Goal: Task Accomplishment & Management: Use online tool/utility

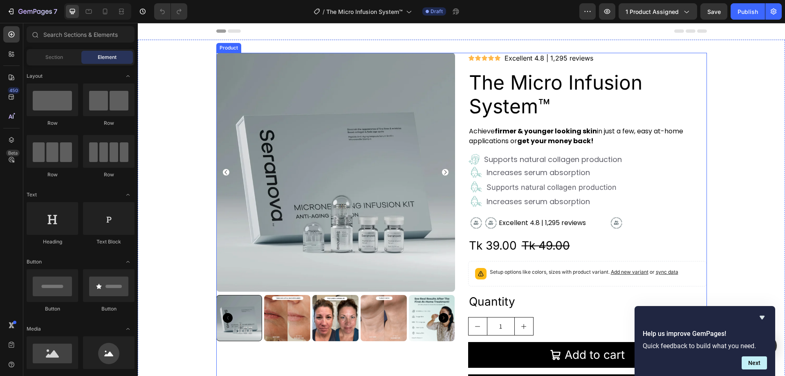
click at [533, 232] on div "Icon Icon Icon Icon Icon Icon List Excellent 4.8 | 1,295 reviews Text Block Row…" at bounding box center [587, 230] width 239 height 354
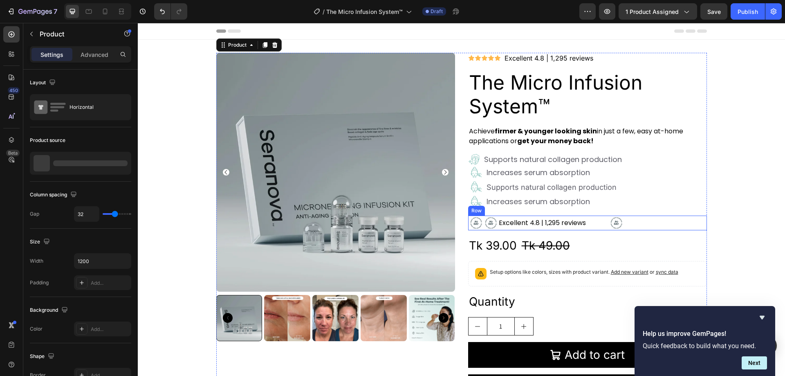
click at [590, 228] on div "Excellent 4.8 | 1,295 reviews Text Block" at bounding box center [554, 223] width 111 height 15
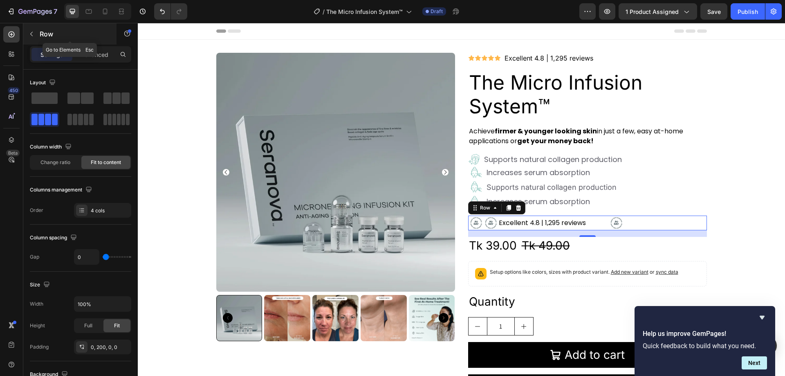
click at [35, 35] on button "button" at bounding box center [31, 33] width 13 height 13
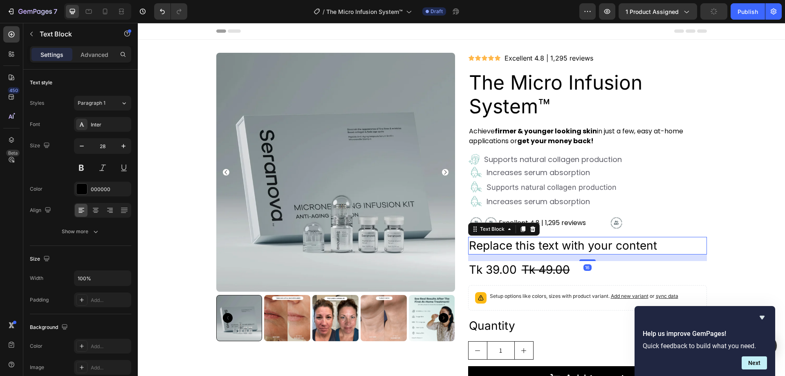
click at [652, 250] on div "Replace this text with your content" at bounding box center [587, 246] width 239 height 18
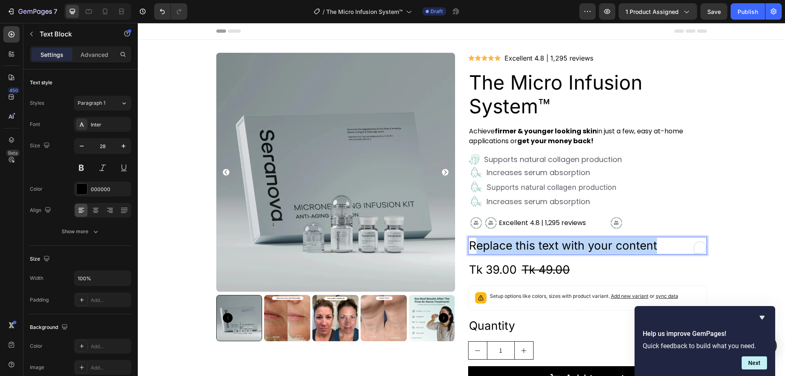
drag, startPoint x: 659, startPoint y: 245, endPoint x: 477, endPoint y: 242, distance: 182.5
click at [469, 245] on p "Replace this text with your content" at bounding box center [587, 246] width 237 height 16
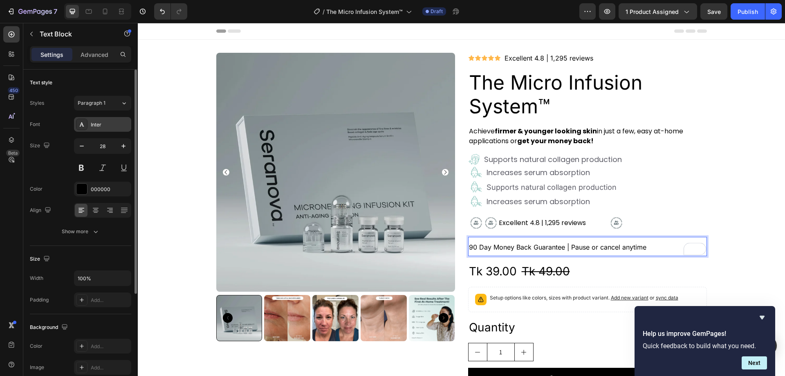
click at [105, 121] on div "Inter" at bounding box center [110, 124] width 38 height 7
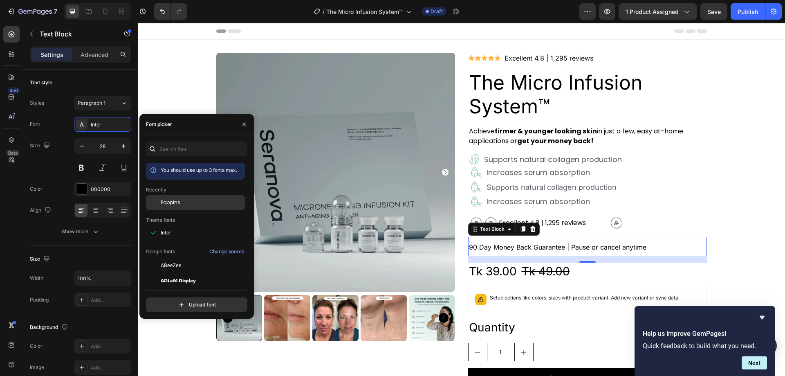
click at [198, 205] on div "Poppins" at bounding box center [202, 202] width 83 height 7
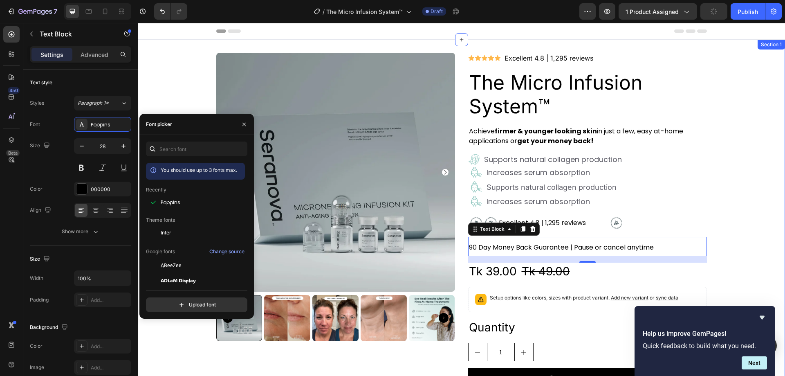
click at [760, 189] on div "Product Images Icon Icon Icon Icon Icon Icon List Excellent 4.8 | 1,295 reviews…" at bounding box center [462, 243] width 648 height 380
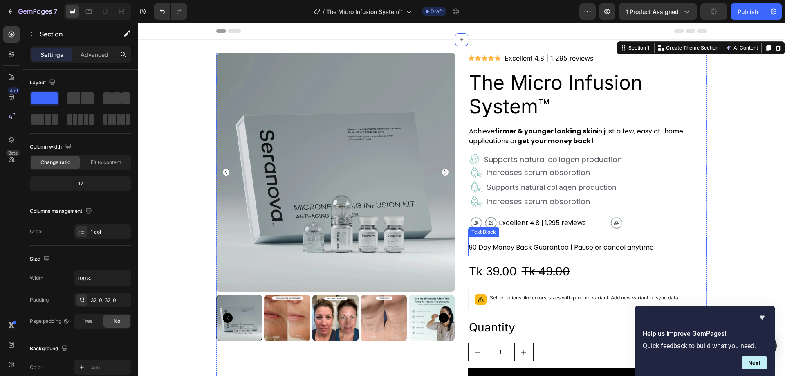
click at [528, 246] on span "90 Day Money Back Guarantee | Pause or cancel anytime" at bounding box center [561, 247] width 185 height 9
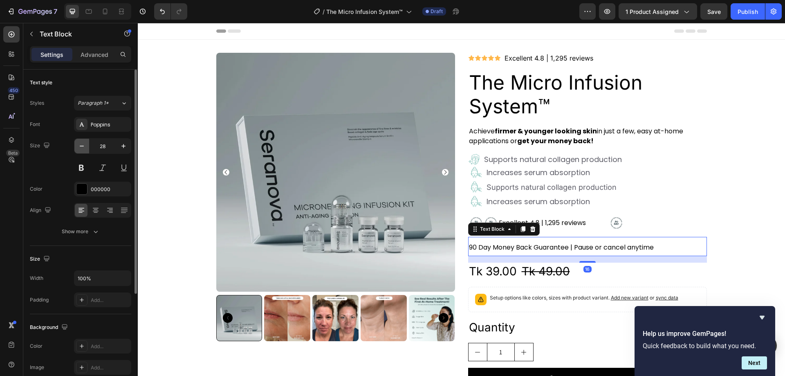
click at [77, 146] on button "button" at bounding box center [81, 146] width 15 height 15
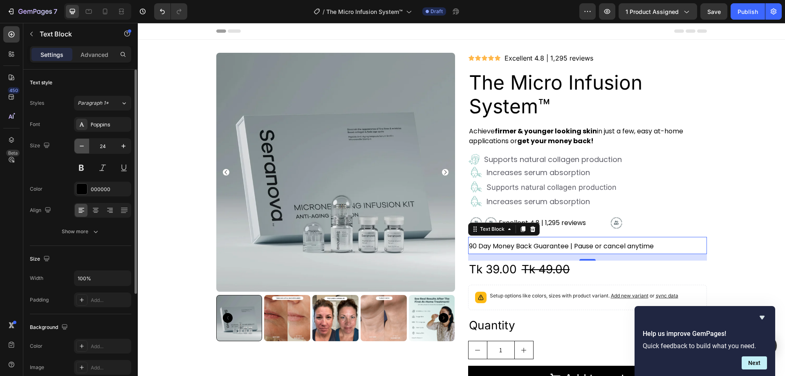
click at [77, 146] on button "button" at bounding box center [81, 146] width 15 height 15
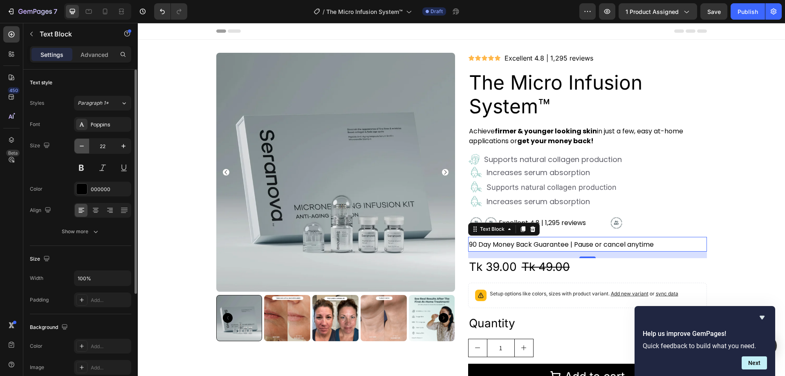
click at [77, 146] on button "button" at bounding box center [81, 146] width 15 height 15
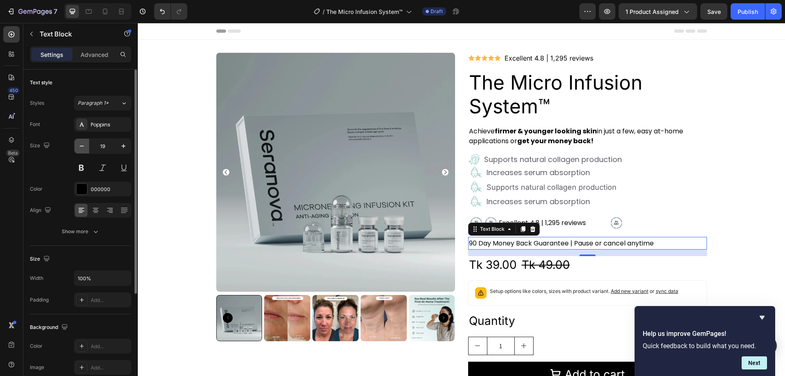
click at [77, 145] on button "button" at bounding box center [81, 146] width 15 height 15
type input "17"
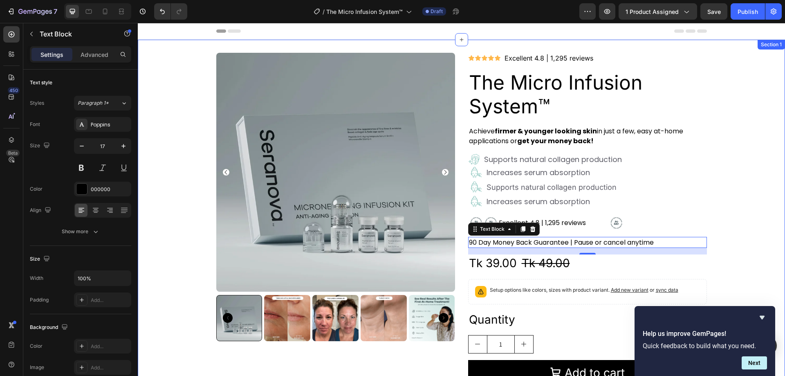
click at [759, 138] on div "Product Images Icon Icon Icon Icon Icon Icon List Excellent 4.8 | 1,295 reviews…" at bounding box center [462, 239] width 648 height 372
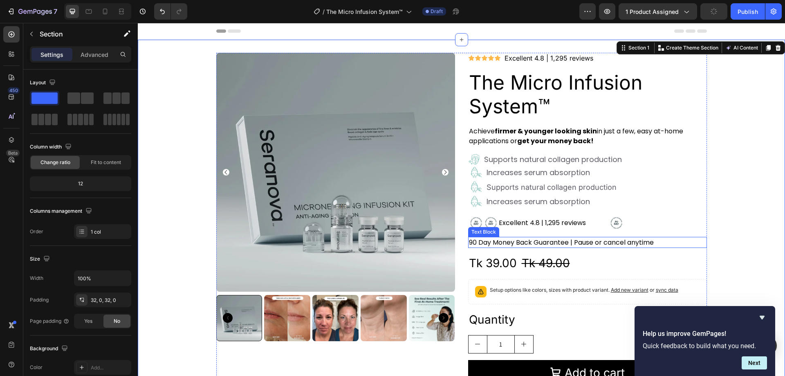
click at [519, 241] on span "90 Day Money Back Guarantee | Pause or cancel anytime" at bounding box center [561, 242] width 185 height 9
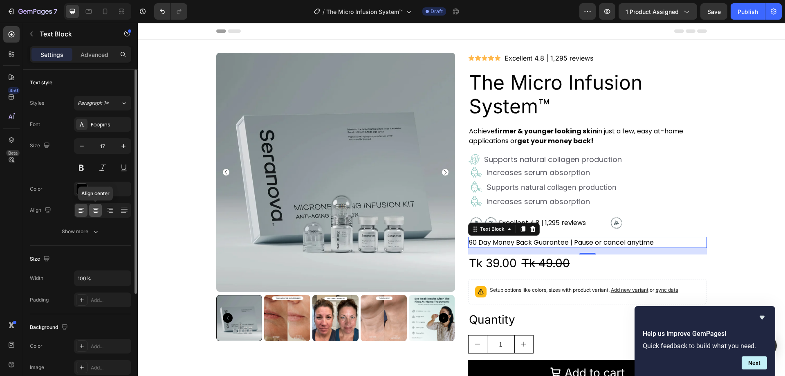
click at [94, 210] on icon at bounding box center [96, 210] width 8 height 8
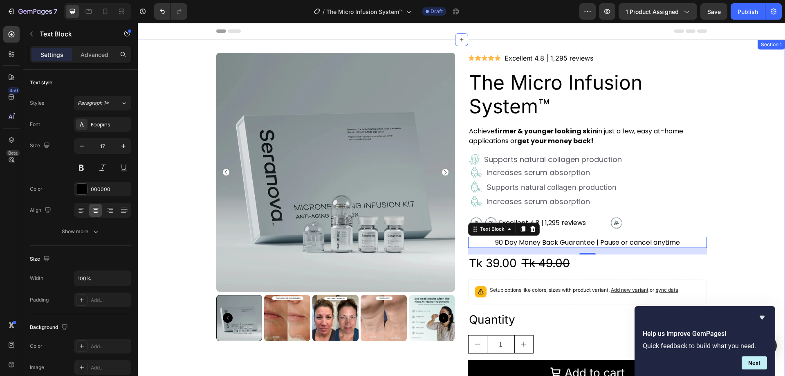
click at [747, 153] on div "Product Images Icon Icon Icon Icon Icon Icon List Excellent 4.8 | 1,295 reviews…" at bounding box center [462, 239] width 648 height 372
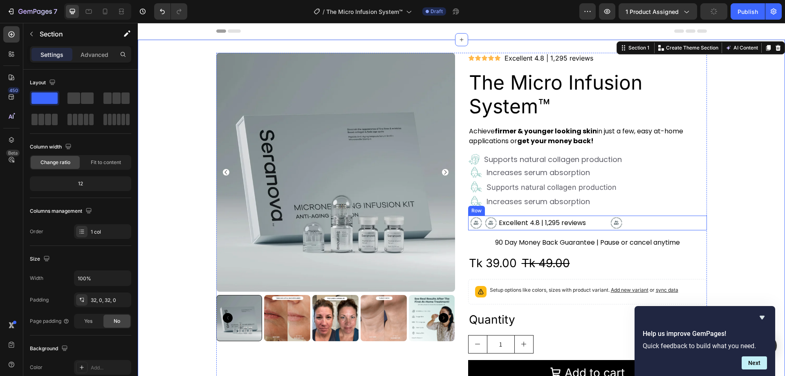
click at [649, 223] on div "Image Image Excellent 4.8 | 1,295 reviews Text Block Image Row" at bounding box center [587, 223] width 239 height 15
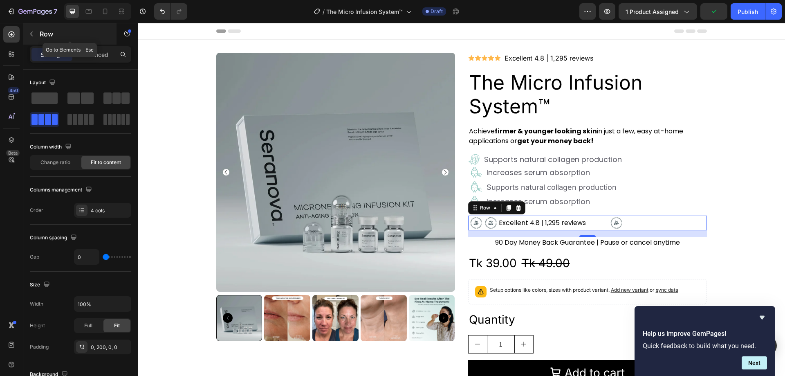
click at [31, 29] on button "button" at bounding box center [31, 33] width 13 height 13
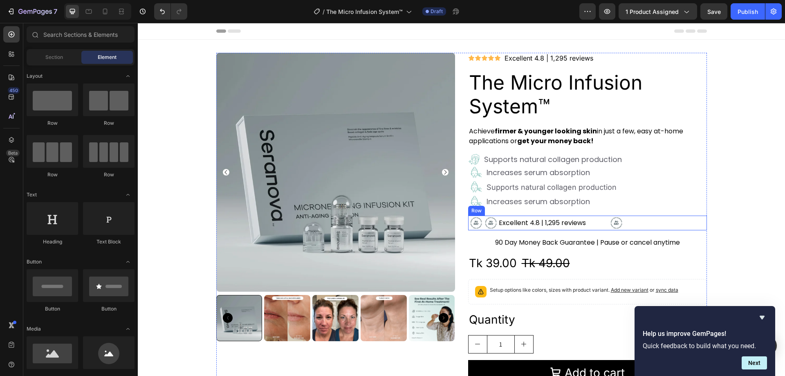
click at [661, 219] on div "Image Image Excellent 4.8 | 1,295 reviews Text Block Image Row" at bounding box center [587, 223] width 239 height 15
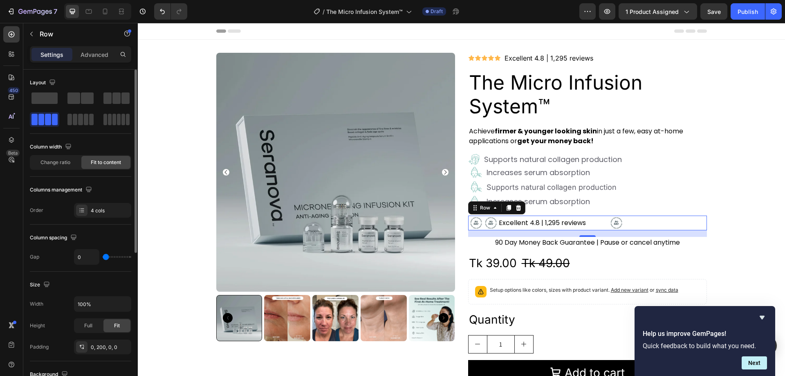
drag, startPoint x: 105, startPoint y: 255, endPoint x: 95, endPoint y: 255, distance: 10.2
click at [103, 256] on input "range" at bounding box center [117, 257] width 29 height 2
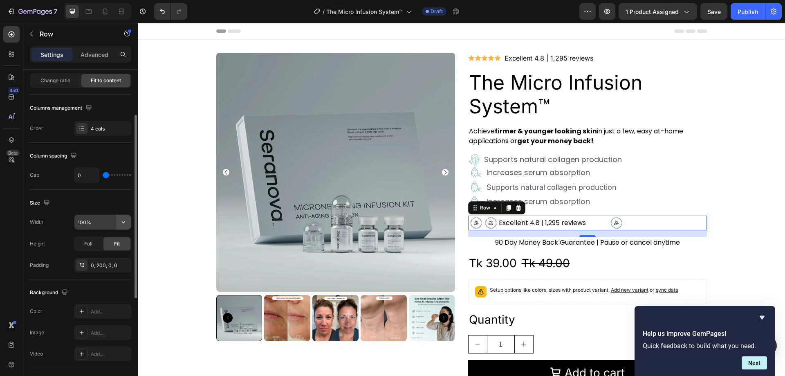
click at [124, 222] on icon "button" at bounding box center [123, 222] width 8 height 8
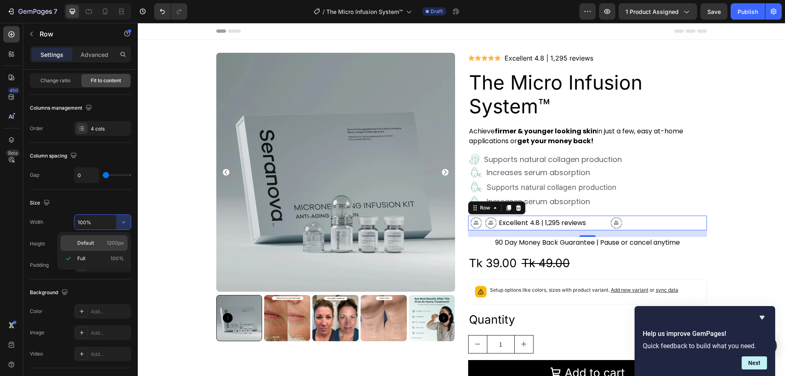
click at [100, 242] on p "Default 1200px" at bounding box center [100, 242] width 47 height 7
type input "1200"
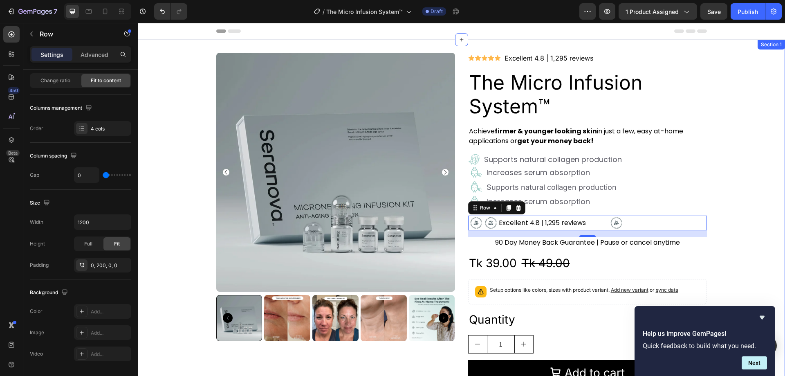
click at [756, 195] on div "Product Images Icon Icon Icon Icon Icon Icon List Excellent 4.8 | 1,295 reviews…" at bounding box center [462, 239] width 648 height 372
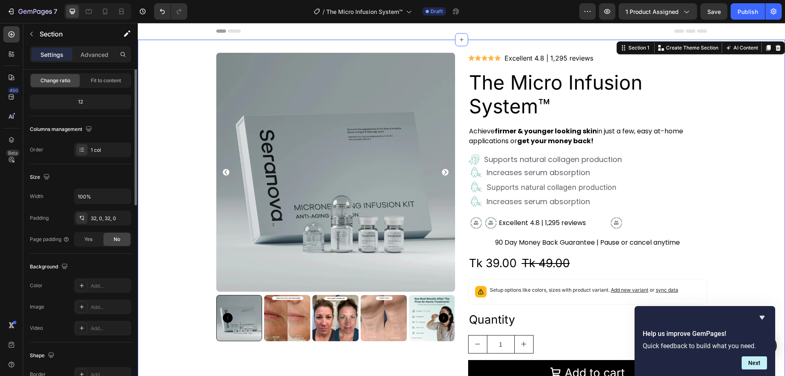
scroll to position [0, 0]
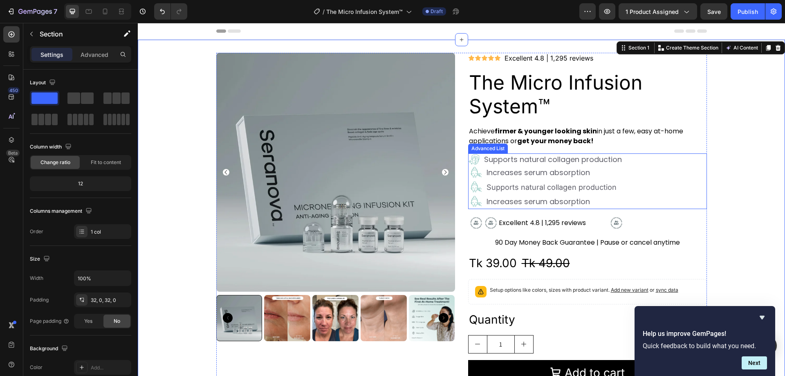
click at [675, 193] on div "Image Supports natural collagen production Text Block Image Increases serum abs…" at bounding box center [587, 181] width 239 height 56
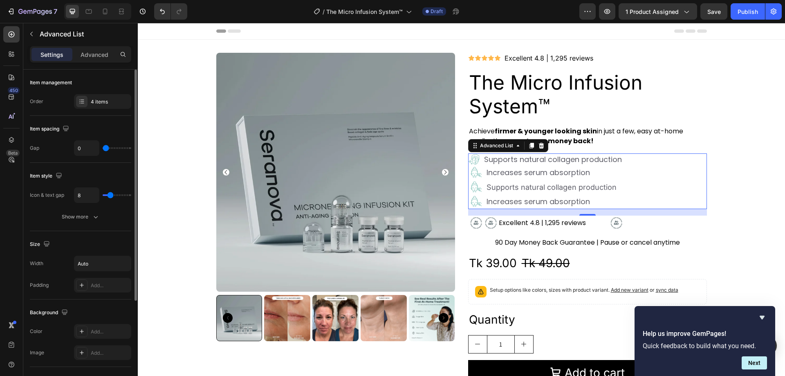
type input "4"
type input "0"
type input "1"
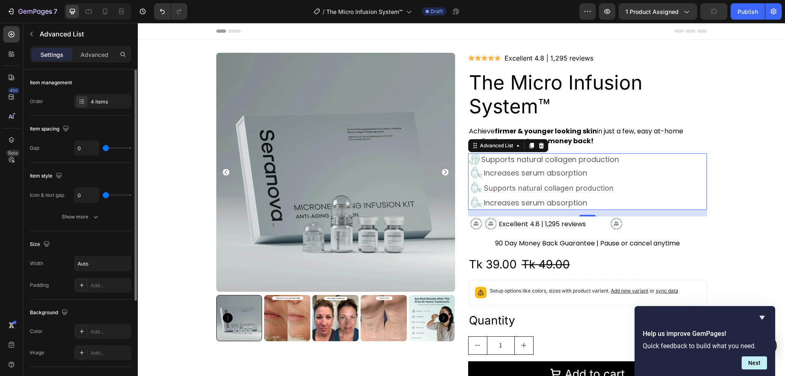
type input "1"
type input "2"
type input "5"
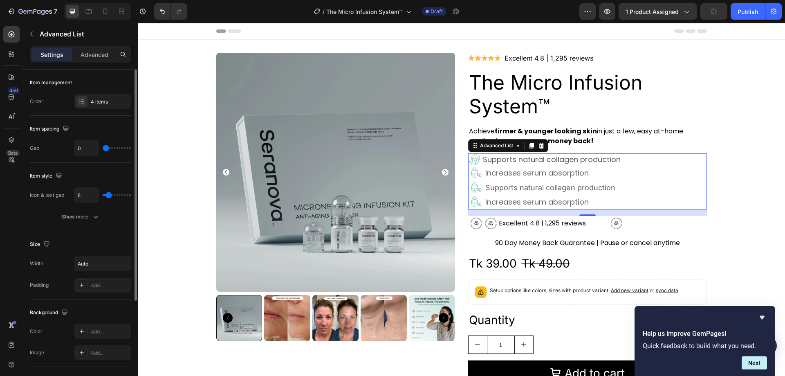
type input "7"
type input "8"
click at [110, 196] on input "range" at bounding box center [117, 195] width 29 height 2
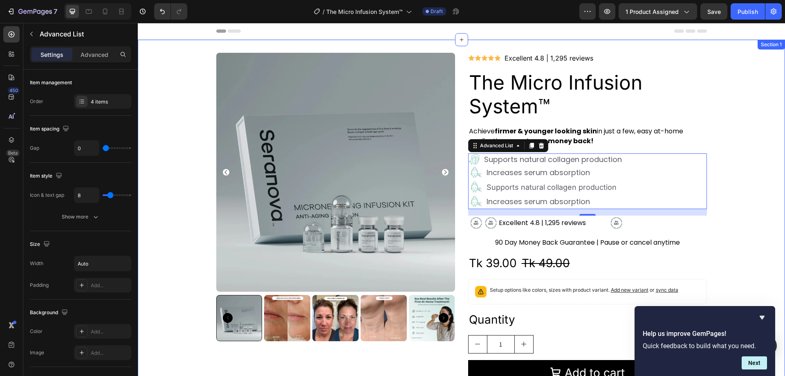
click at [764, 156] on div "Product Images Icon Icon Icon Icon Icon Icon List Excellent 4.8 | 1,295 reviews…" at bounding box center [462, 239] width 648 height 372
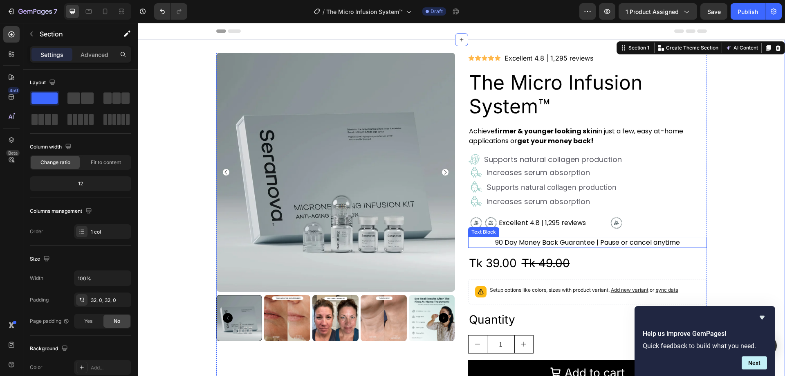
click at [566, 244] on span "90 Day Money Back Guarantee | Pause or cancel anytime" at bounding box center [587, 242] width 185 height 9
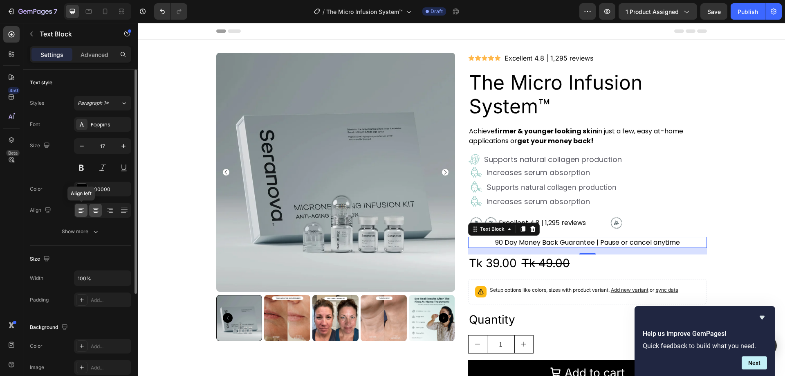
click at [79, 210] on icon at bounding box center [81, 210] width 8 height 8
click at [96, 211] on icon at bounding box center [96, 211] width 6 height 1
click at [94, 234] on icon "button" at bounding box center [96, 231] width 8 height 8
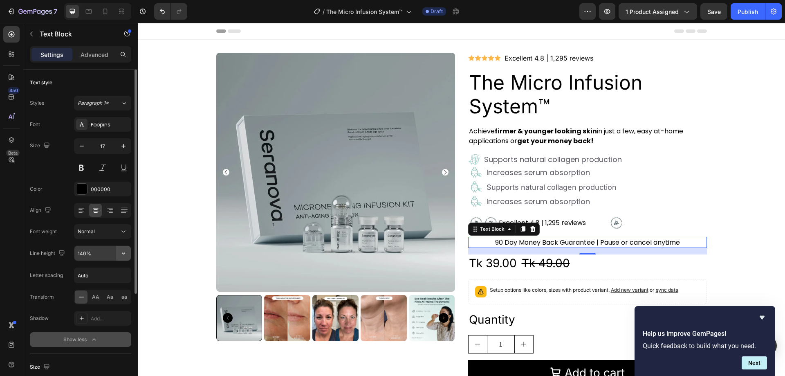
click at [126, 254] on icon "button" at bounding box center [123, 253] width 8 height 8
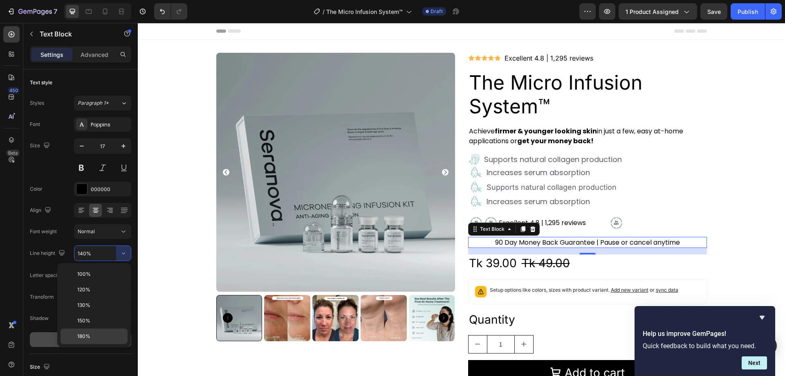
click at [101, 334] on p "180%" at bounding box center [100, 336] width 47 height 7
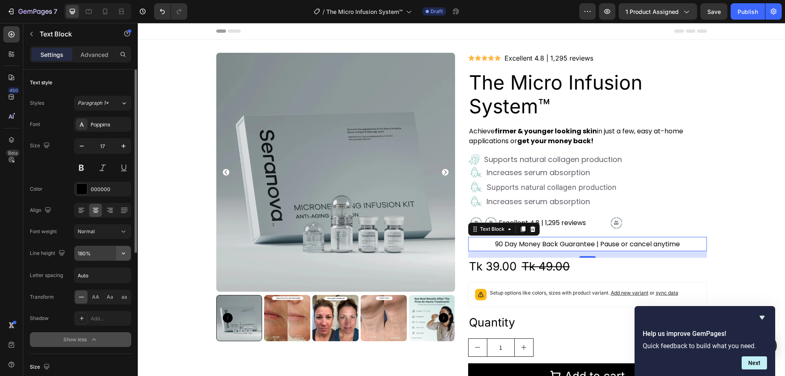
click at [124, 254] on icon "button" at bounding box center [123, 253] width 3 height 2
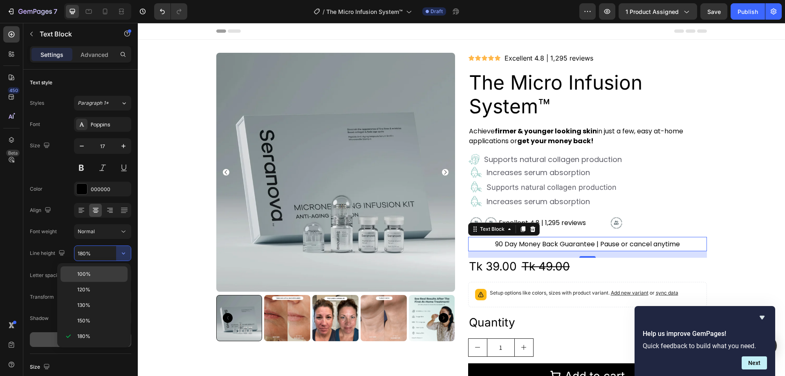
click at [97, 272] on p "100%" at bounding box center [100, 273] width 47 height 7
type input "100%"
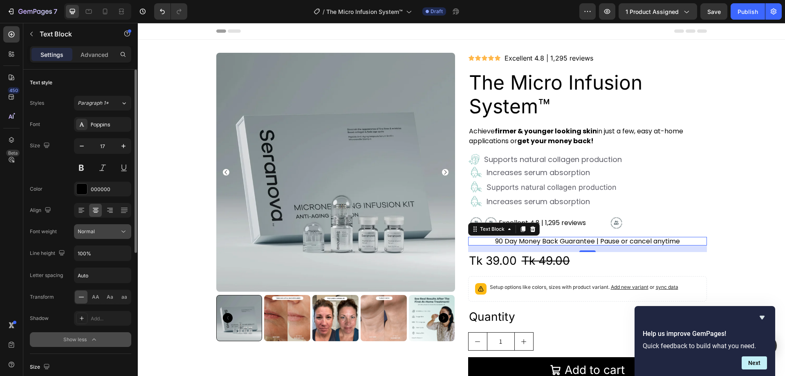
click at [119, 227] on button "Normal" at bounding box center [102, 231] width 57 height 15
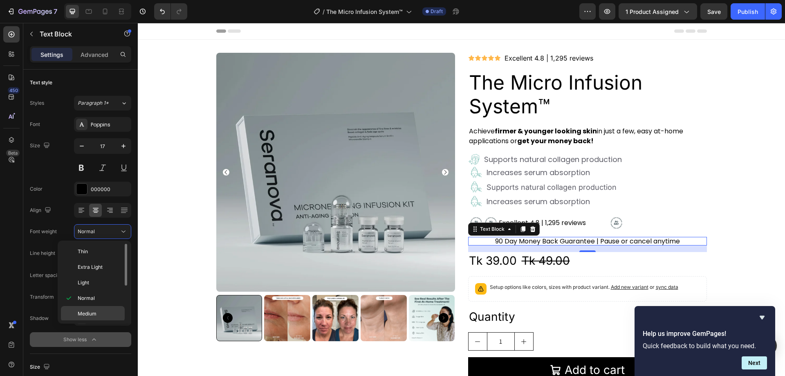
click at [95, 313] on span "Medium" at bounding box center [87, 313] width 19 height 7
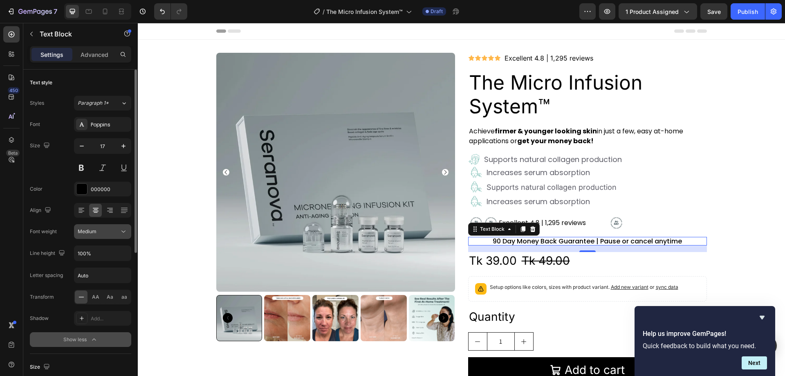
click at [117, 232] on div "Medium" at bounding box center [99, 231] width 42 height 7
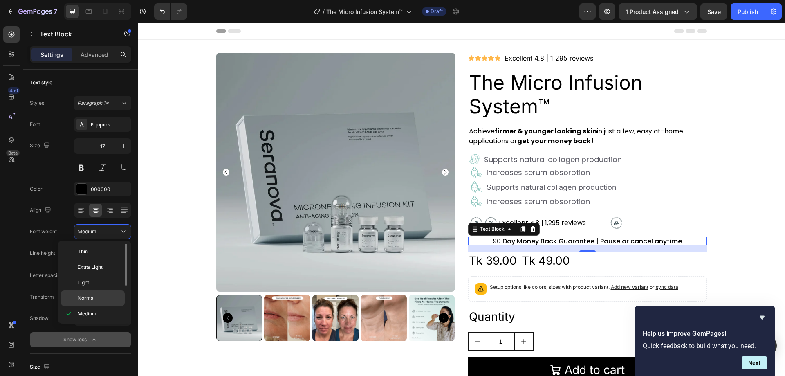
click at [90, 303] on div "Normal" at bounding box center [93, 298] width 64 height 16
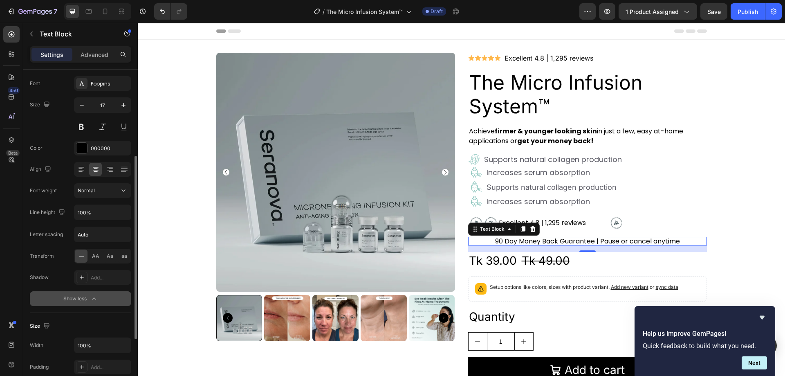
scroll to position [123, 0]
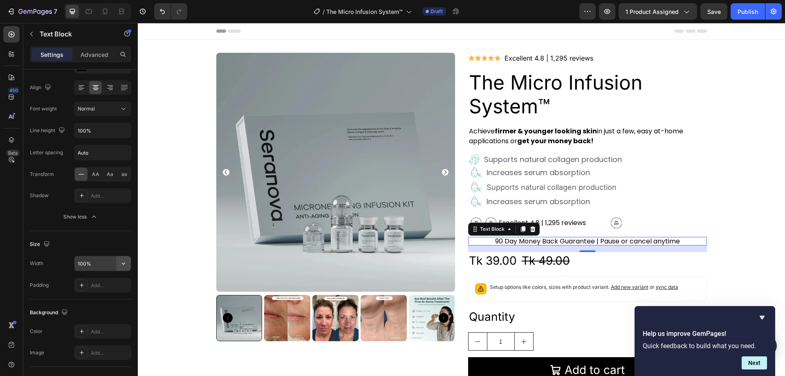
click at [125, 261] on icon "button" at bounding box center [123, 263] width 8 height 8
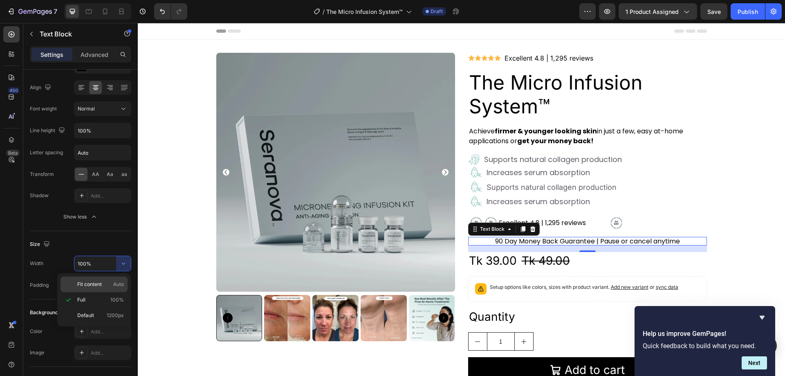
click at [97, 285] on span "Fit content" at bounding box center [89, 284] width 25 height 7
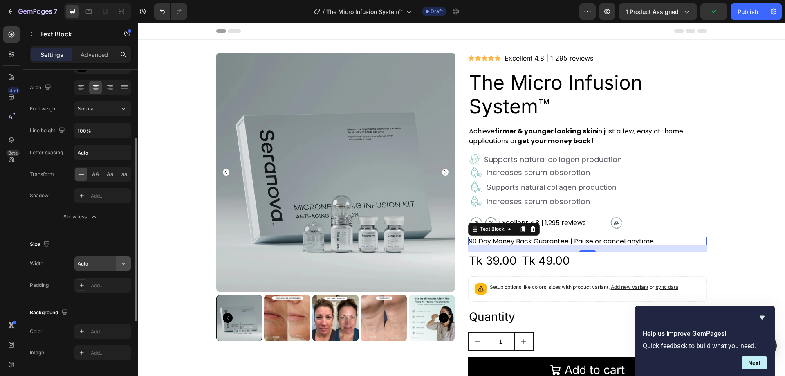
click at [120, 264] on icon "button" at bounding box center [123, 263] width 8 height 8
click at [103, 297] on p "Full 100%" at bounding box center [100, 299] width 47 height 7
type input "100%"
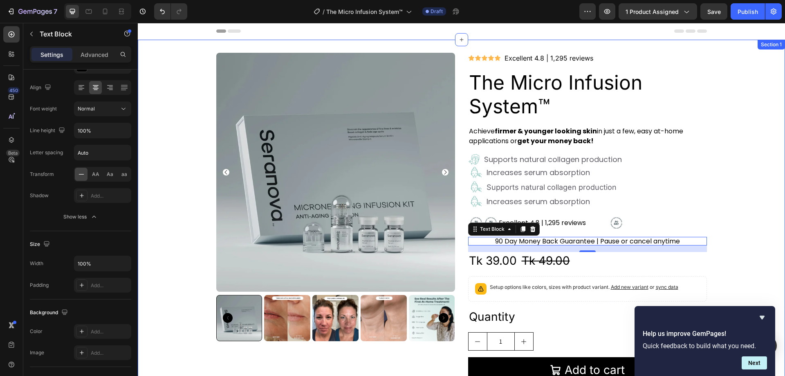
click at [751, 131] on div "Product Images Icon Icon Icon Icon Icon Icon List Excellent 4.8 | 1,295 reviews…" at bounding box center [462, 237] width 648 height 369
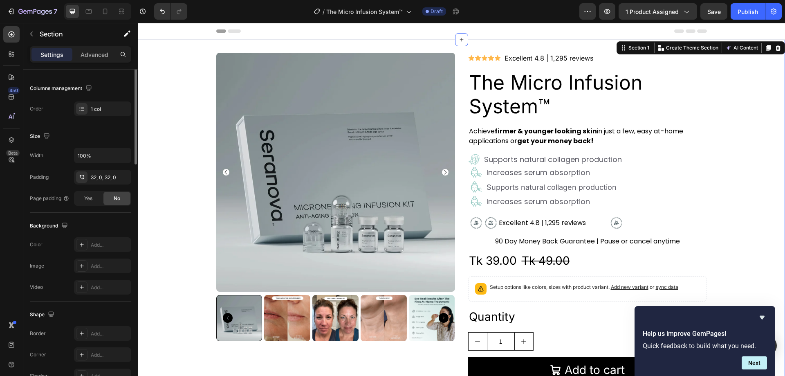
scroll to position [0, 0]
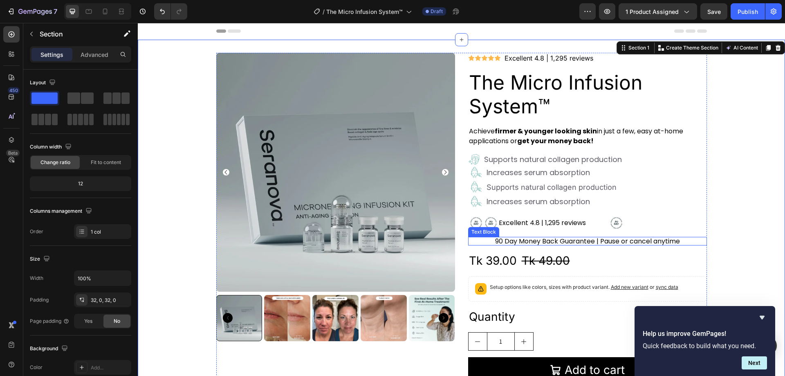
click at [556, 239] on span "90 Day Money Back Guarantee | Pause or cancel anytime" at bounding box center [587, 240] width 185 height 9
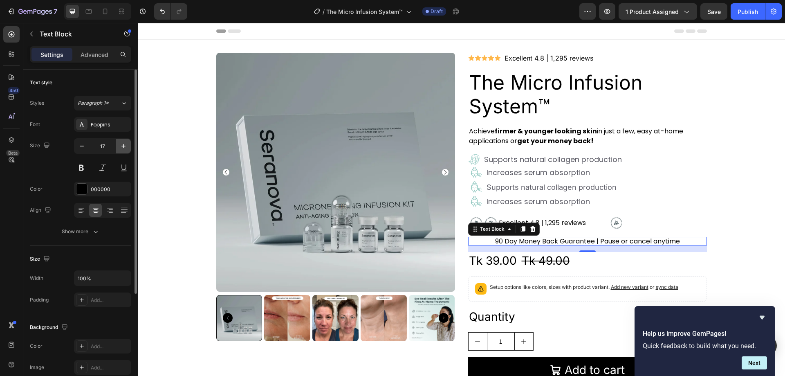
click at [121, 146] on icon "button" at bounding box center [123, 146] width 8 height 8
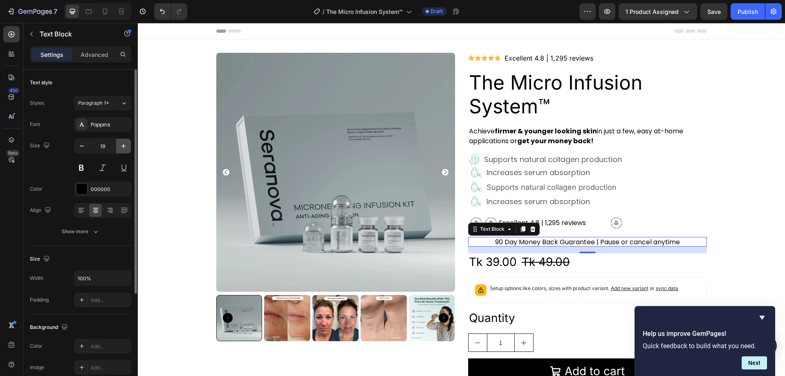
click at [121, 146] on icon "button" at bounding box center [123, 146] width 8 height 8
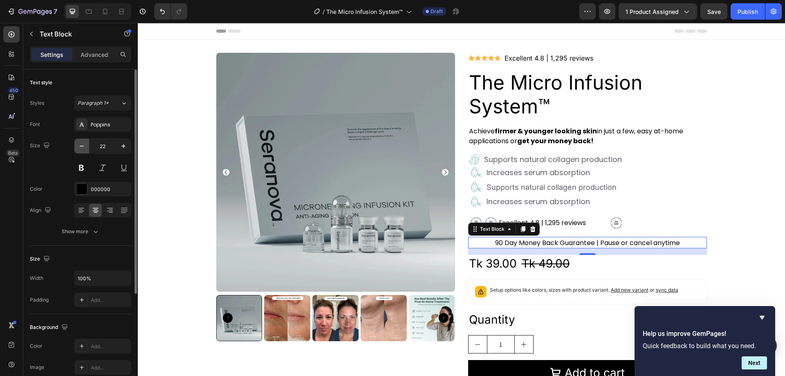
click at [84, 145] on icon "button" at bounding box center [82, 146] width 8 height 8
type input "21"
click at [757, 165] on div "Product Images Icon Icon Icon Icon Icon Icon List Excellent 4.8 | 1,295 reviews…" at bounding box center [462, 239] width 648 height 372
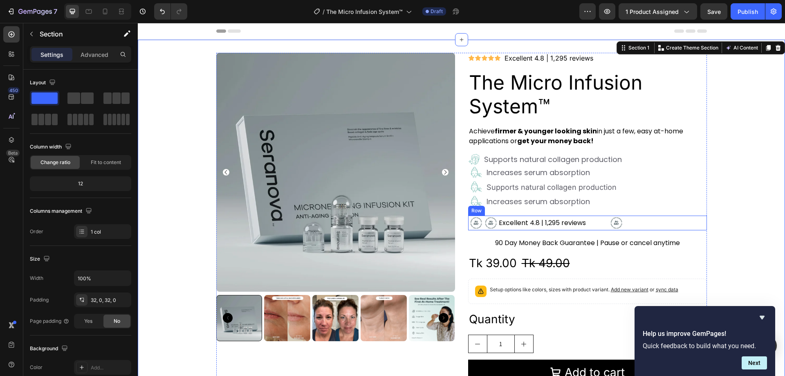
click at [641, 221] on div "Image Image Excellent 4.8 | 1,295 reviews Text Block Image Row" at bounding box center [587, 223] width 239 height 15
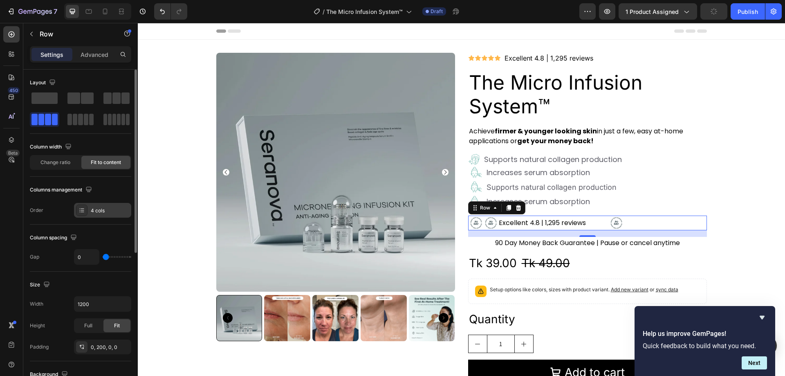
click at [83, 209] on icon at bounding box center [82, 208] width 3 height 0
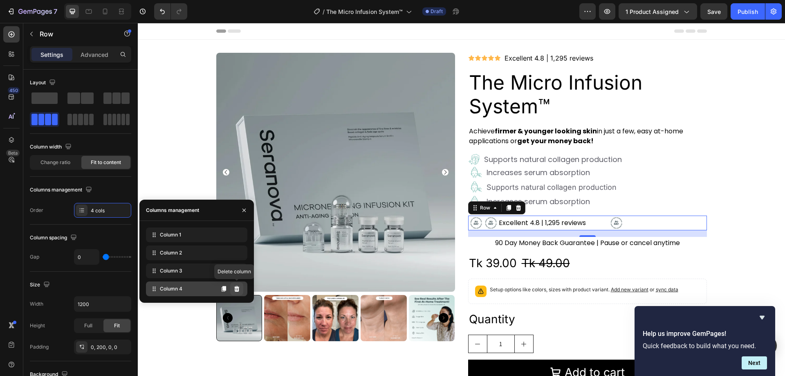
click at [236, 289] on icon at bounding box center [237, 289] width 7 height 7
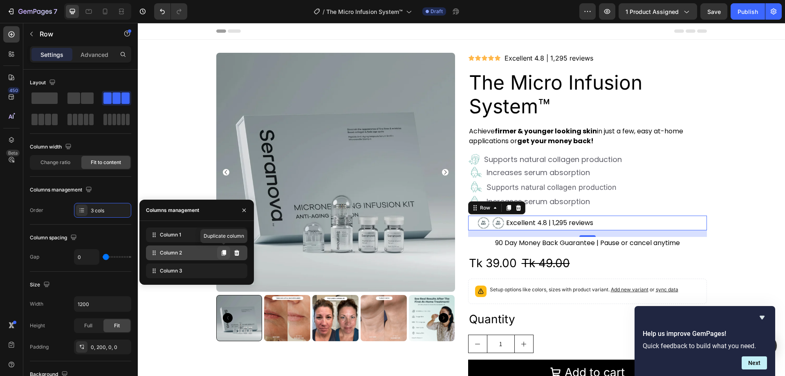
click at [225, 252] on icon at bounding box center [224, 253] width 4 height 6
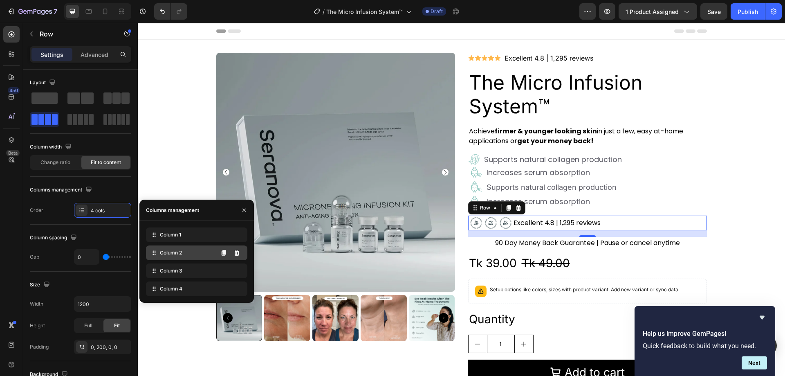
click at [155, 252] on icon at bounding box center [155, 251] width 1 height 1
drag, startPoint x: 155, startPoint y: 252, endPoint x: 155, endPoint y: 286, distance: 34.8
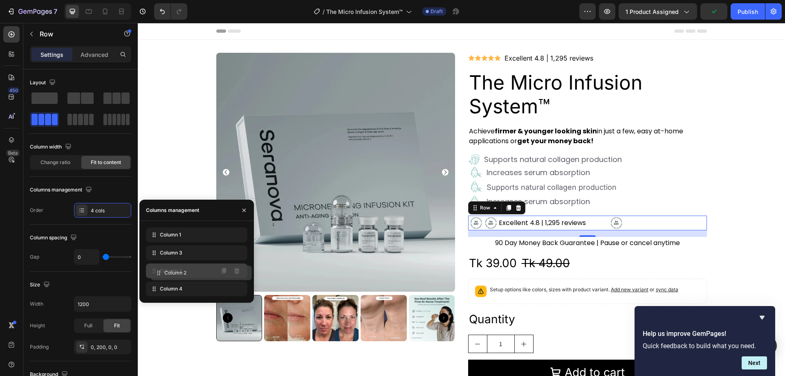
drag, startPoint x: 154, startPoint y: 287, endPoint x: 158, endPoint y: 271, distance: 16.6
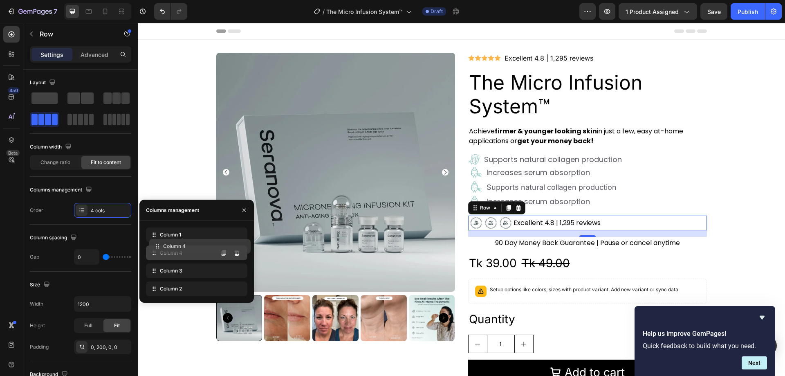
drag, startPoint x: 154, startPoint y: 288, endPoint x: 160, endPoint y: 245, distance: 42.5
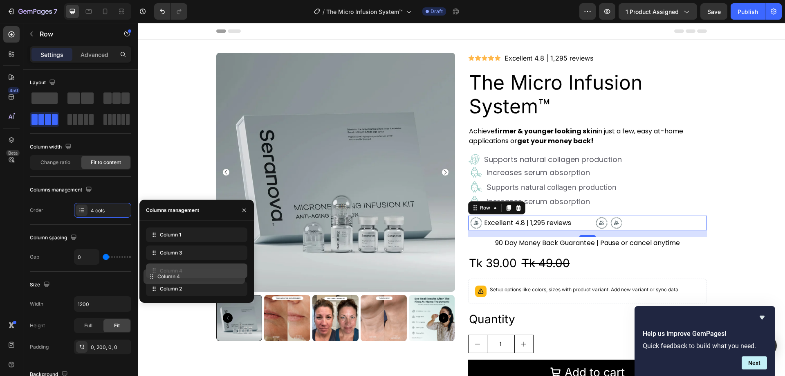
drag, startPoint x: 155, startPoint y: 256, endPoint x: 152, endPoint y: 279, distance: 23.9
click at [244, 209] on icon "button" at bounding box center [244, 210] width 7 height 7
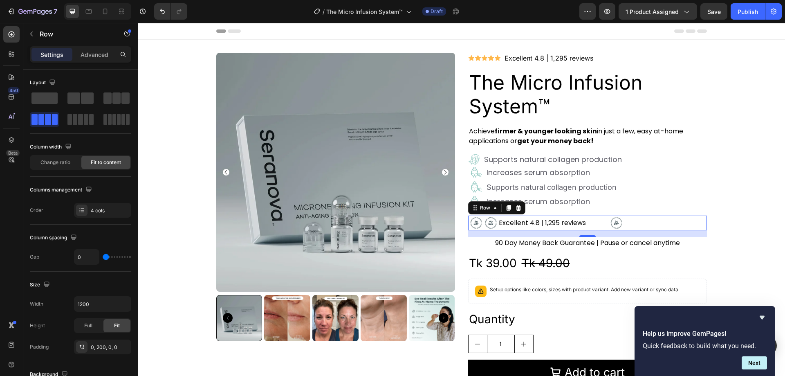
click at [595, 223] on div "Excellent 4.8 | 1,295 reviews Text Block" at bounding box center [554, 223] width 111 height 15
click at [609, 222] on img at bounding box center [616, 223] width 15 height 15
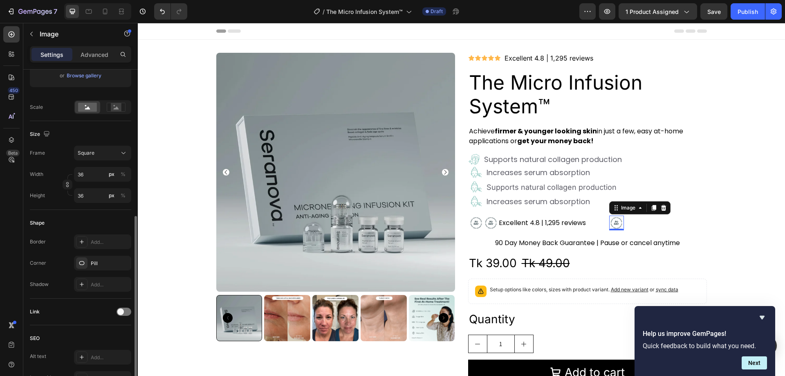
scroll to position [205, 0]
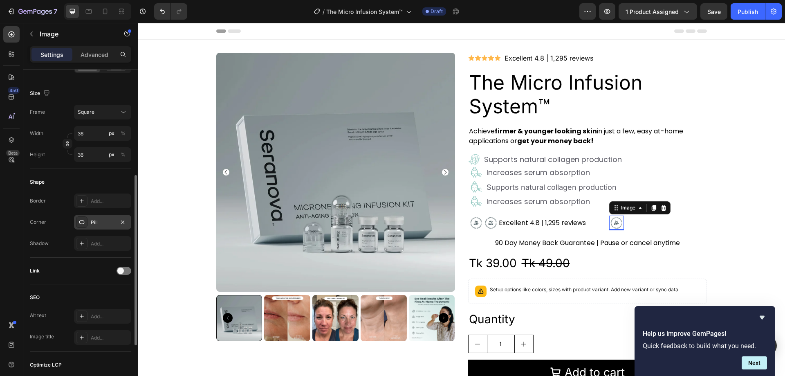
click at [93, 223] on div "Pill" at bounding box center [103, 222] width 24 height 7
click at [91, 261] on div "Link" at bounding box center [80, 271] width 101 height 27
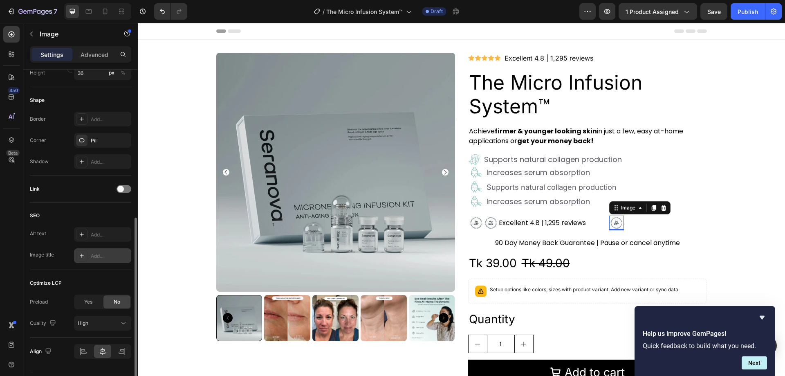
scroll to position [308, 0]
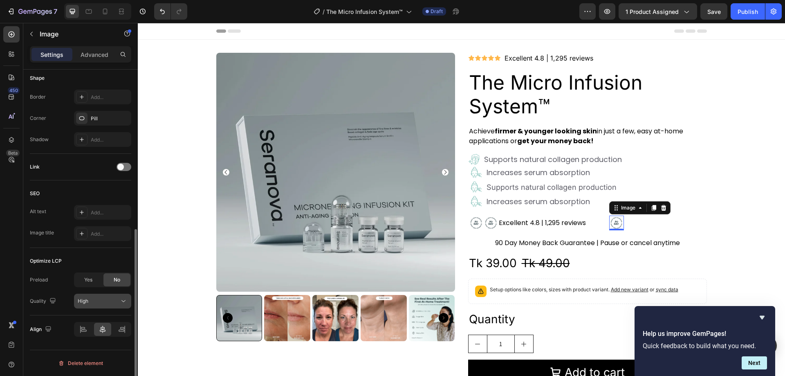
click at [108, 300] on div "High" at bounding box center [99, 300] width 42 height 7
click at [105, 300] on div "High" at bounding box center [99, 300] width 42 height 7
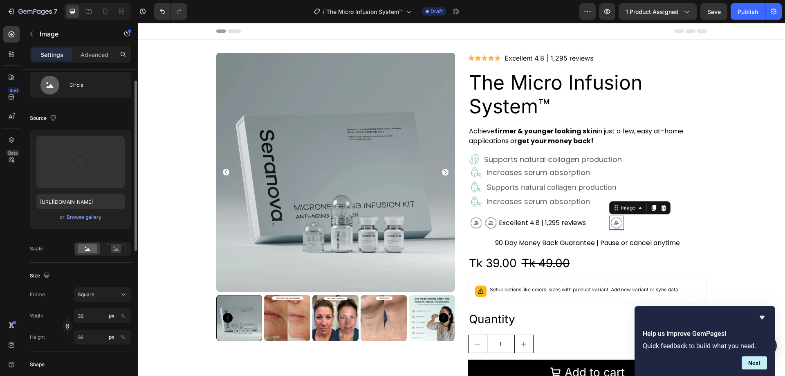
scroll to position [0, 0]
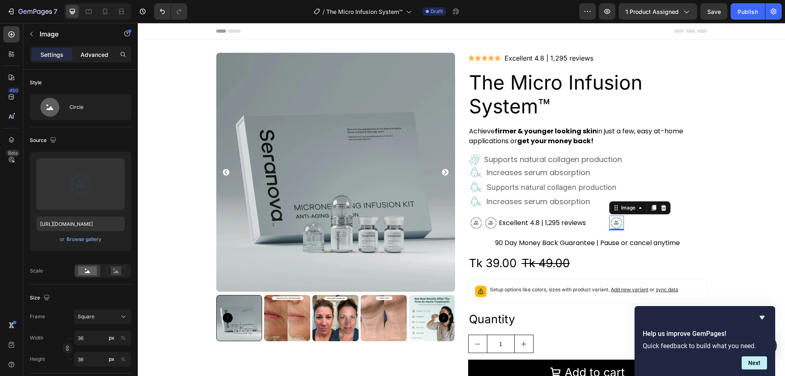
click at [89, 54] on p "Advanced" at bounding box center [95, 54] width 28 height 9
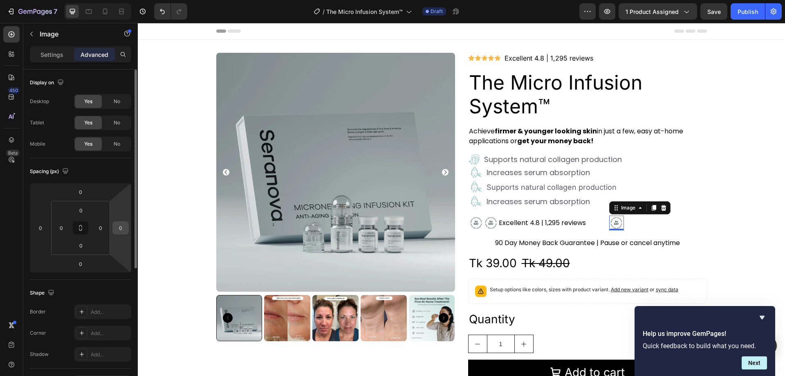
click at [119, 232] on input "0" at bounding box center [121, 228] width 12 height 12
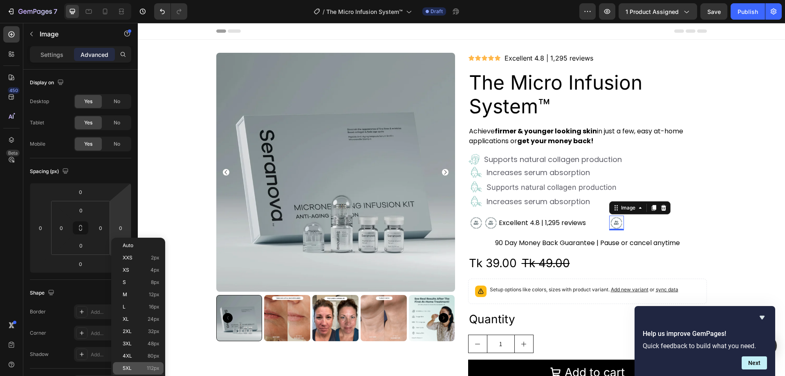
click at [148, 366] on span "112px" at bounding box center [153, 368] width 13 height 6
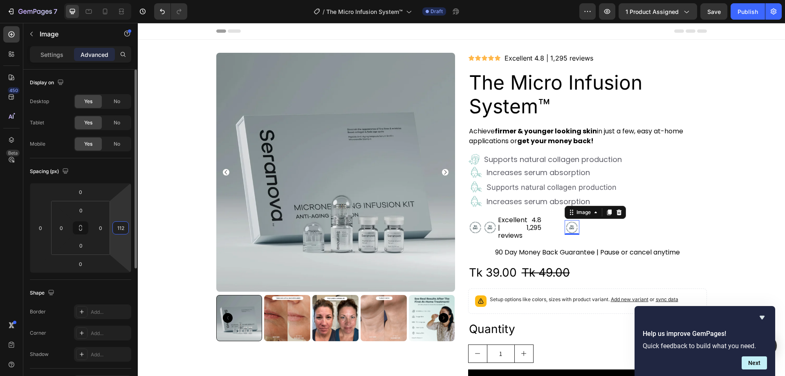
click at [123, 227] on input "112" at bounding box center [121, 228] width 12 height 12
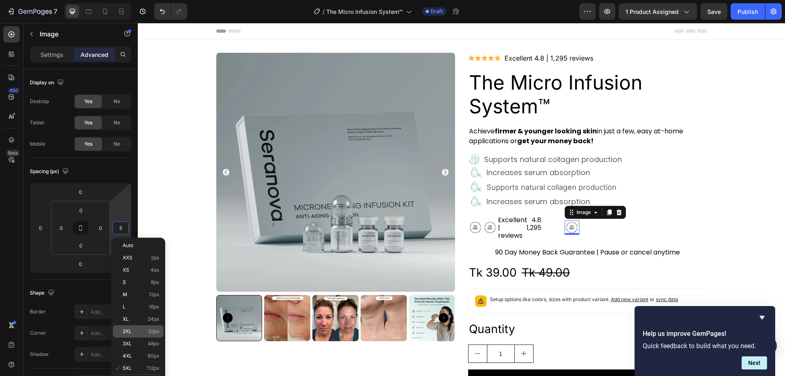
click at [148, 332] on span "32px" at bounding box center [153, 331] width 11 height 6
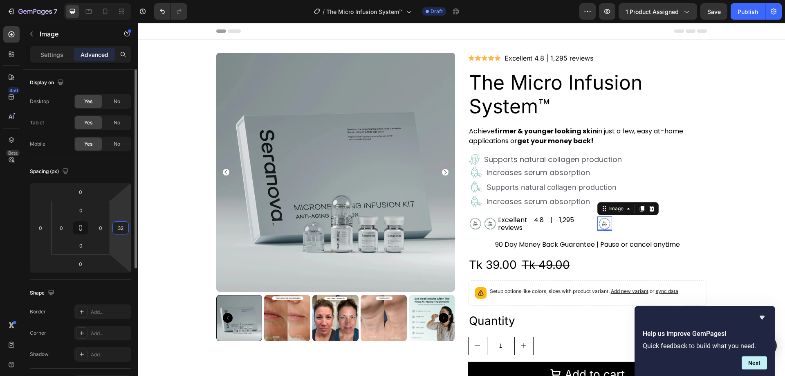
click at [125, 226] on input "32" at bounding box center [121, 228] width 12 height 12
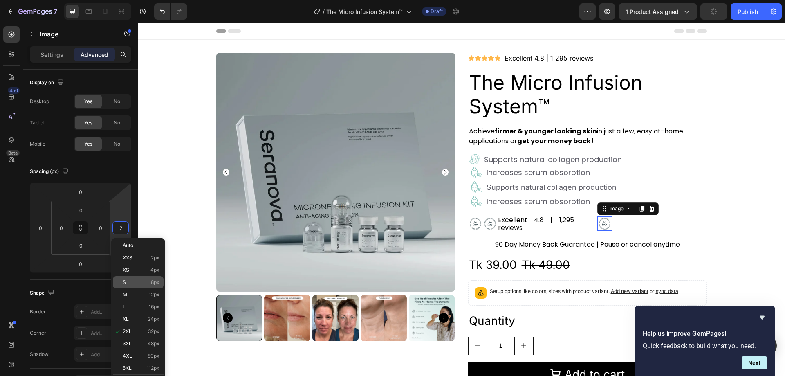
click at [148, 286] on div "S 8px" at bounding box center [138, 282] width 51 height 12
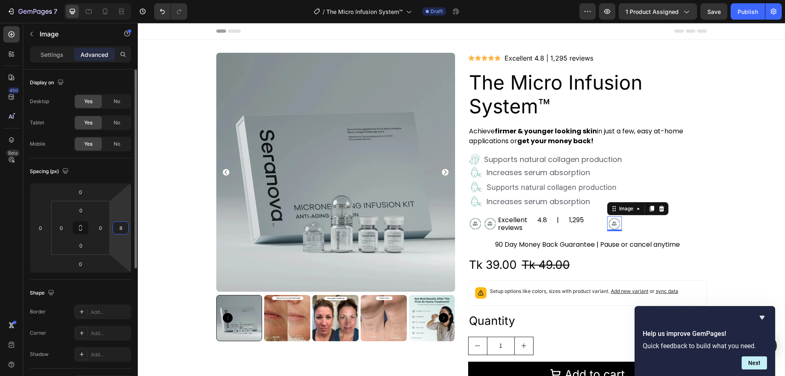
click at [121, 229] on input "8" at bounding box center [121, 228] width 12 height 12
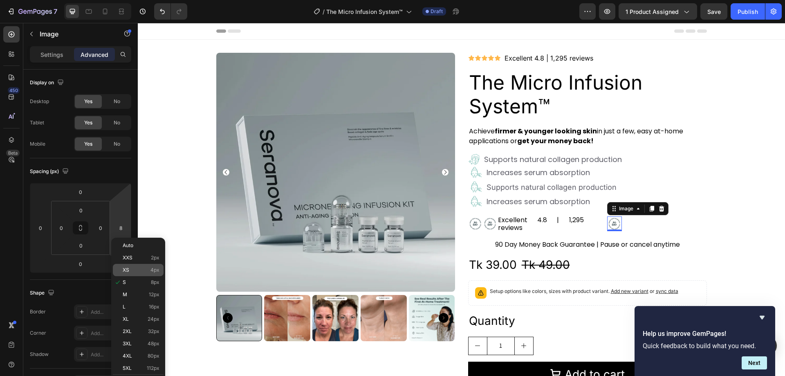
click at [144, 268] on p "XS 4px" at bounding box center [141, 270] width 37 height 6
type input "4"
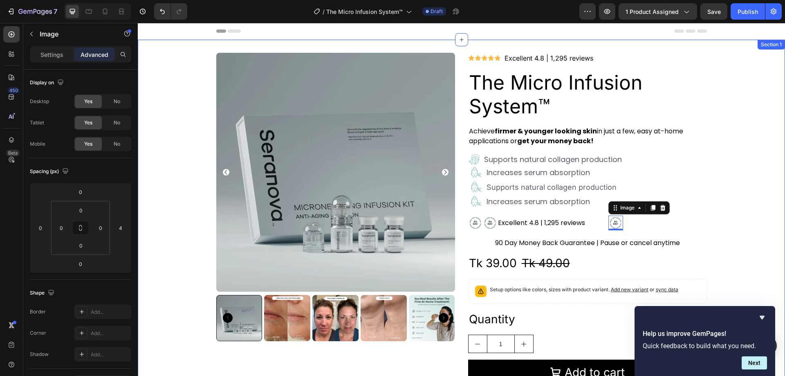
click at [733, 165] on div "Product Images Icon Icon Icon Icon Icon Icon List Excellent 4.8 | 1,295 reviews…" at bounding box center [462, 239] width 648 height 372
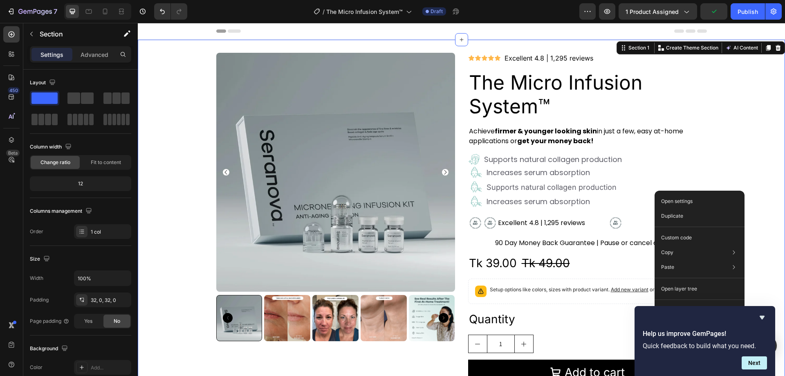
click at [752, 210] on div "Product Images Icon Icon Icon Icon Icon Icon List Excellent 4.8 | 1,295 reviews…" at bounding box center [462, 239] width 648 height 372
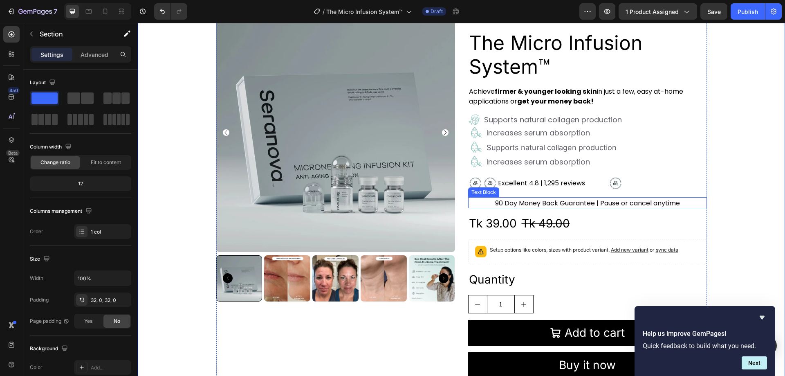
scroll to position [82, 0]
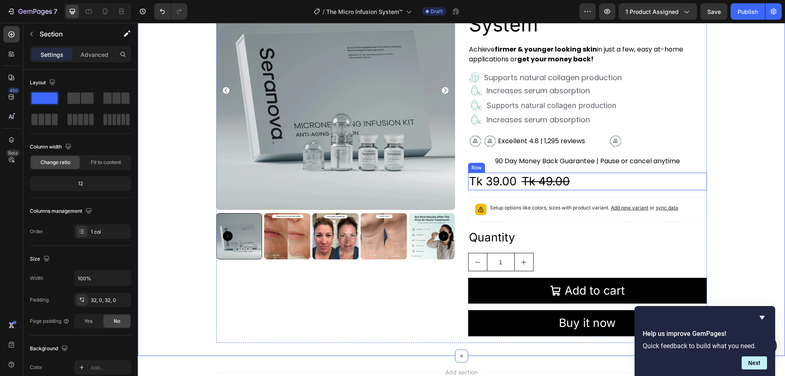
click at [600, 182] on div "Tk 39.00 Product Price Product Price Tk 49.00 Product Price Product Price Row" at bounding box center [587, 182] width 239 height 18
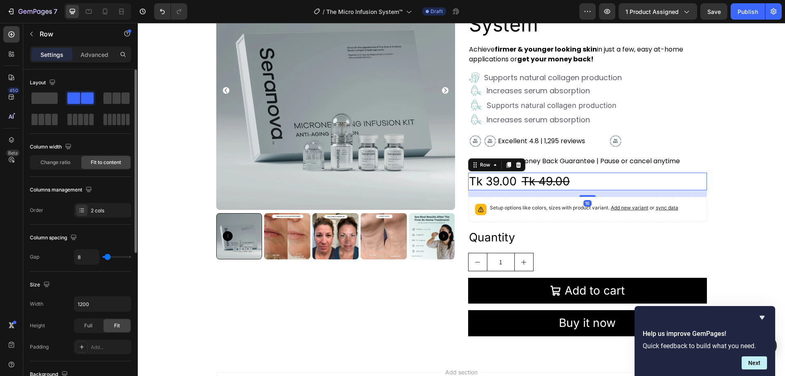
scroll to position [41, 0]
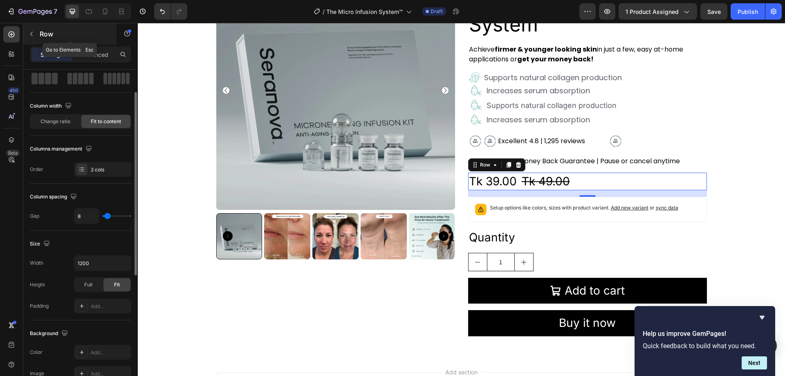
click at [32, 34] on icon "button" at bounding box center [31, 34] width 7 height 7
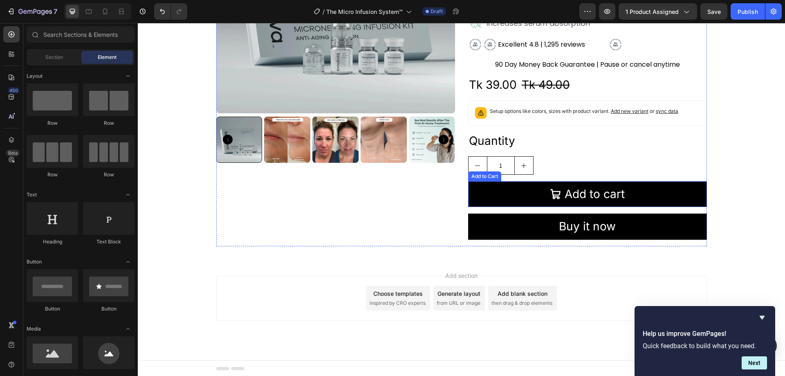
scroll to position [180, 0]
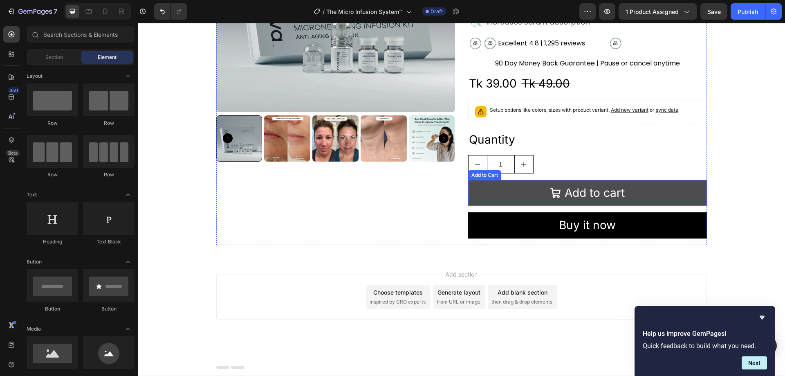
click at [536, 189] on button "Add to cart" at bounding box center [587, 193] width 239 height 26
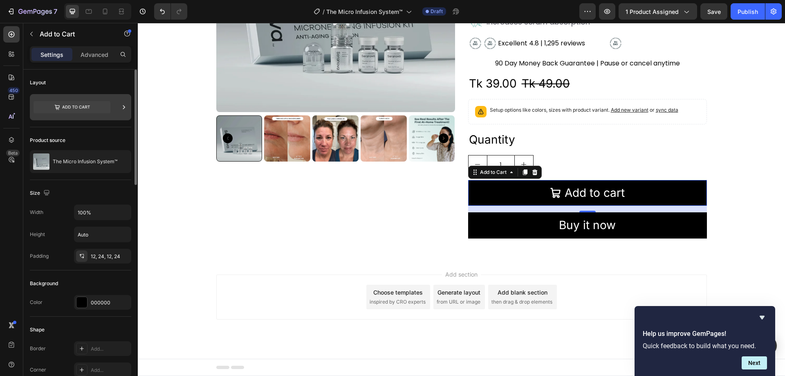
click at [74, 109] on icon at bounding box center [72, 107] width 77 height 12
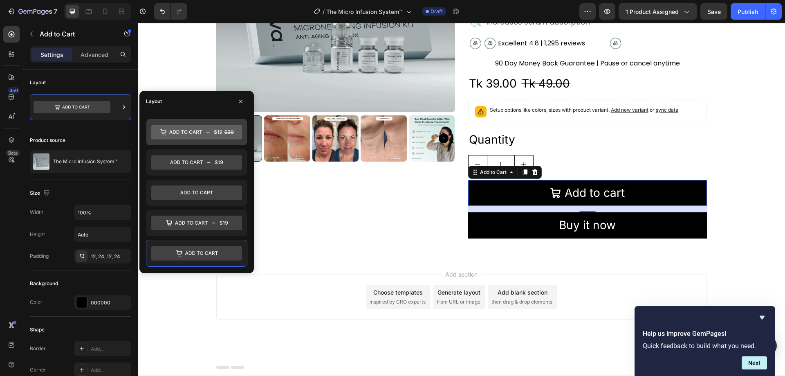
click at [213, 130] on icon at bounding box center [196, 132] width 91 height 15
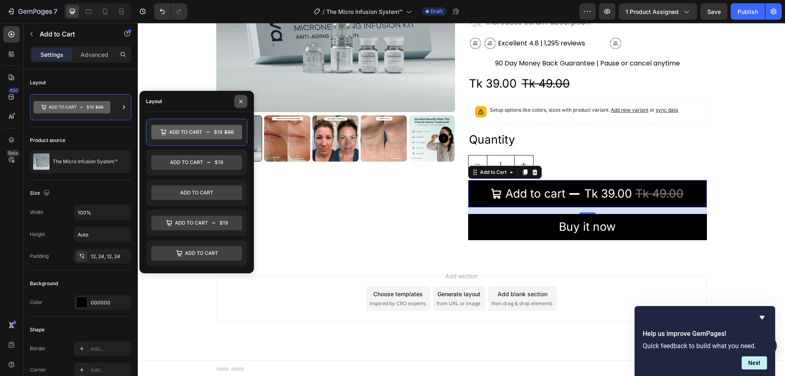
drag, startPoint x: 242, startPoint y: 99, endPoint x: 103, endPoint y: 75, distance: 140.7
click at [242, 99] on icon "button" at bounding box center [241, 101] width 7 height 7
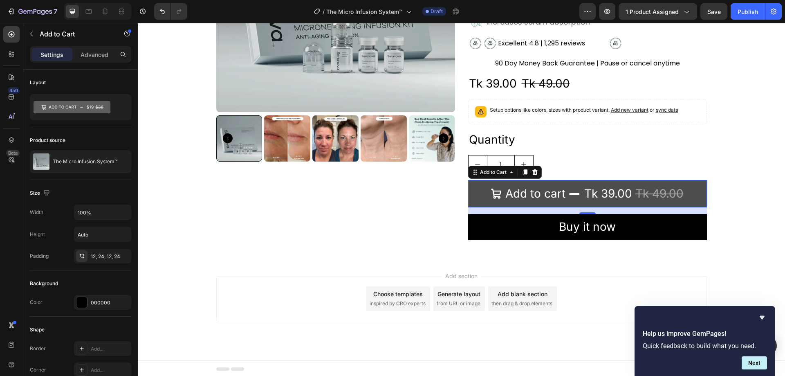
click at [469, 189] on button "Add to cart Tk 39.00 Tk 49.00" at bounding box center [587, 193] width 239 height 27
click at [523, 198] on div "Add to cart" at bounding box center [536, 194] width 60 height 16
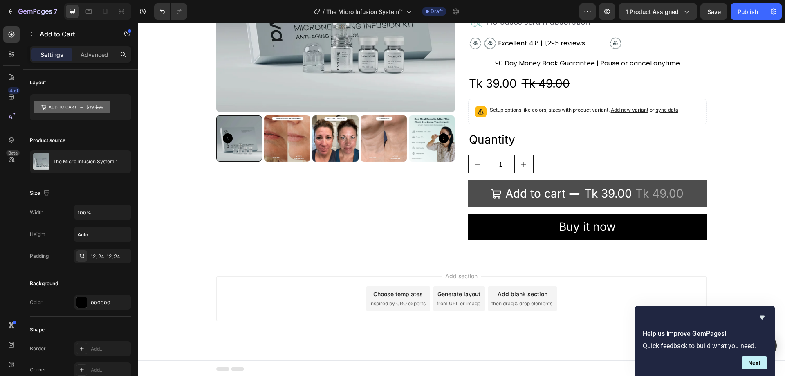
click at [484, 194] on button "Add to cart Tk 39.00 Tk 49.00" at bounding box center [587, 193] width 239 height 27
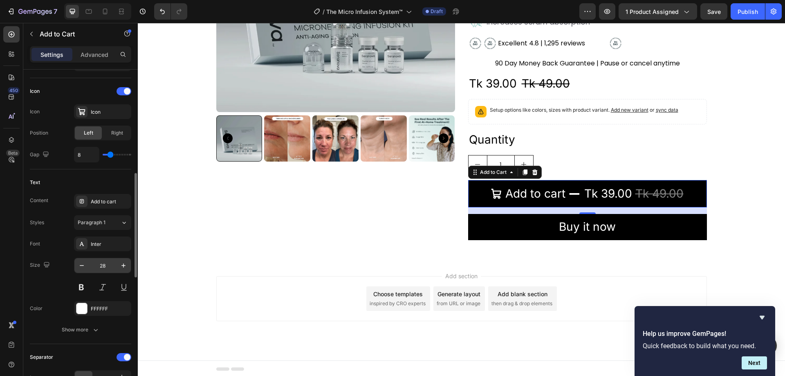
scroll to position [368, 0]
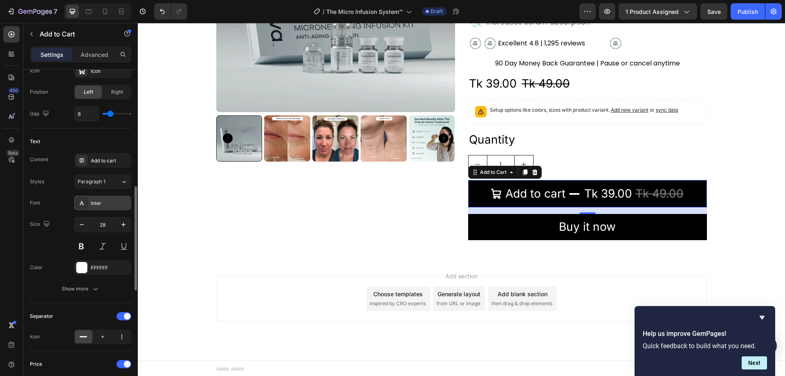
click at [99, 200] on div "Inter" at bounding box center [110, 203] width 38 height 7
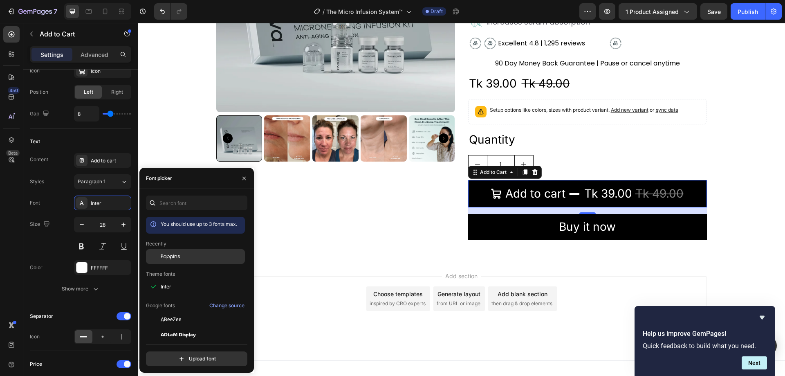
click at [181, 254] on div "Poppins" at bounding box center [202, 256] width 83 height 7
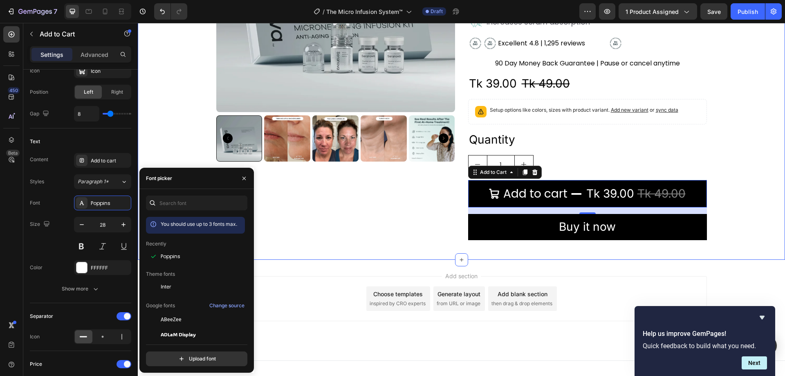
click at [140, 156] on div "Product Images Icon Icon Icon Icon Icon Icon List Excellent 4.8 | 1,295 reviews…" at bounding box center [462, 59] width 648 height 373
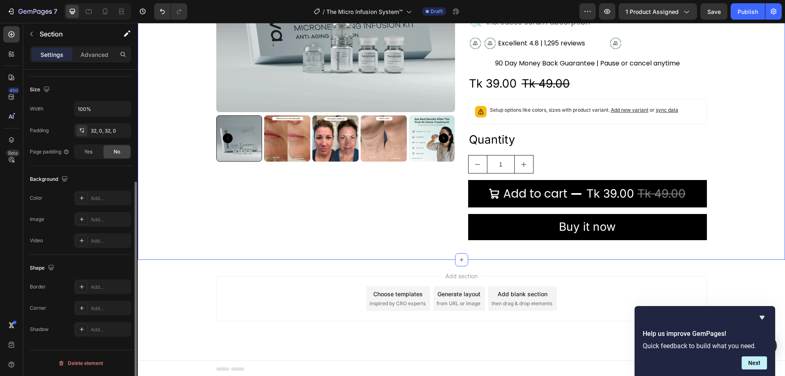
scroll to position [0, 0]
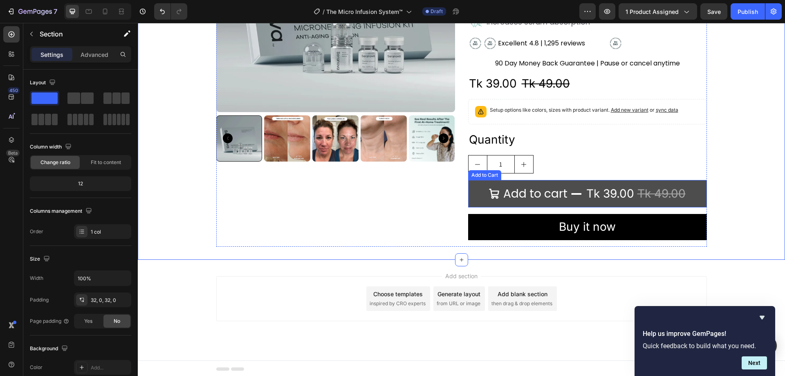
click at [484, 195] on button "Add to cart Tk 39.00 Tk 49.00" at bounding box center [587, 193] width 239 height 27
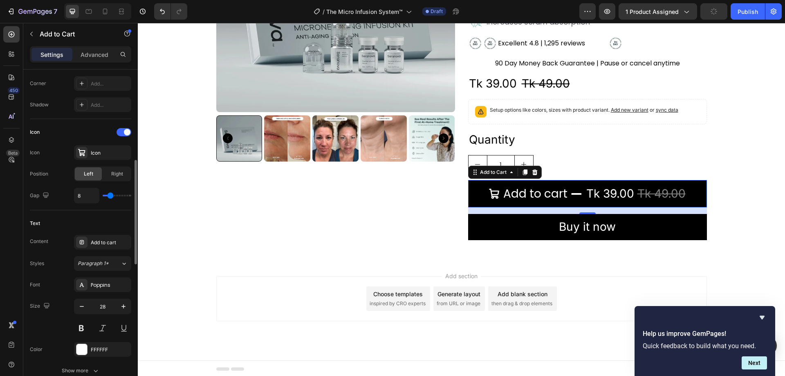
scroll to position [327, 0]
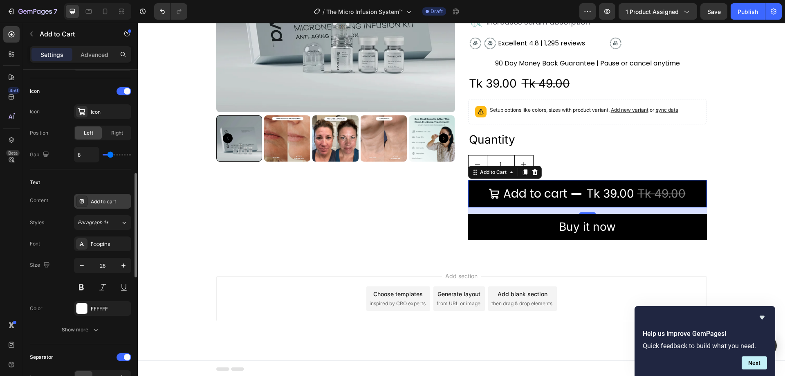
click at [102, 202] on div "Add to cart" at bounding box center [110, 201] width 38 height 7
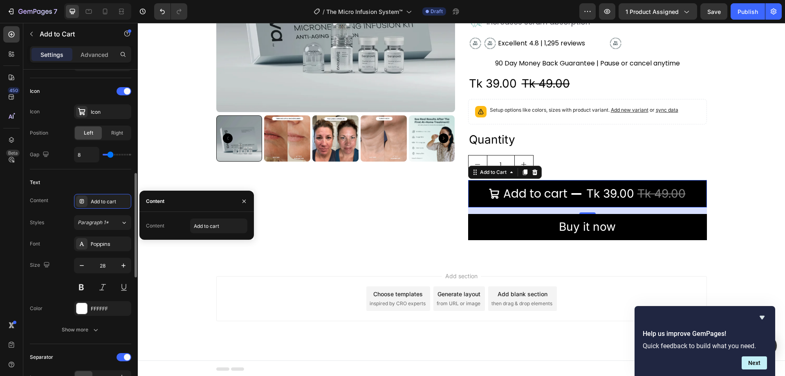
click at [79, 183] on div "Text" at bounding box center [80, 182] width 101 height 13
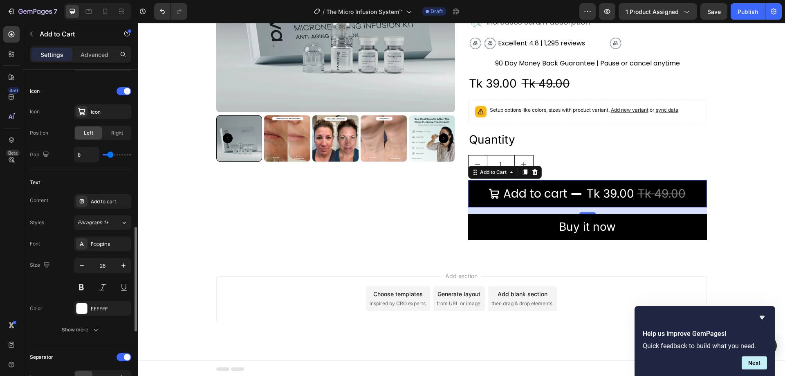
scroll to position [368, 0]
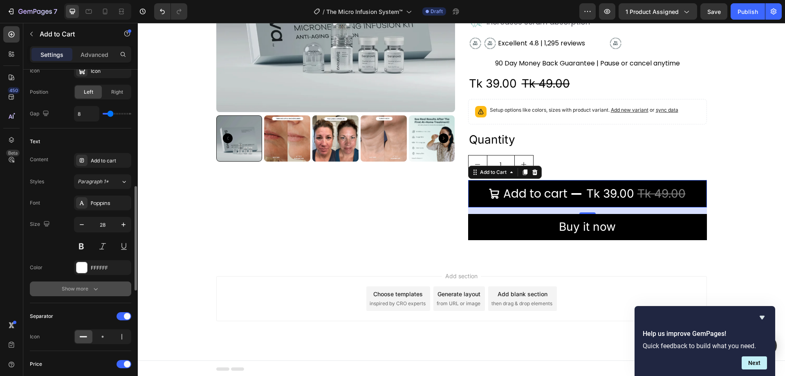
click at [94, 292] on icon "button" at bounding box center [96, 289] width 8 height 8
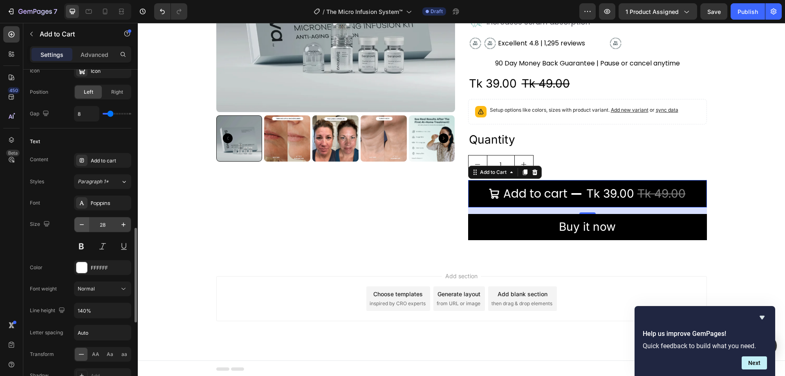
scroll to position [409, 0]
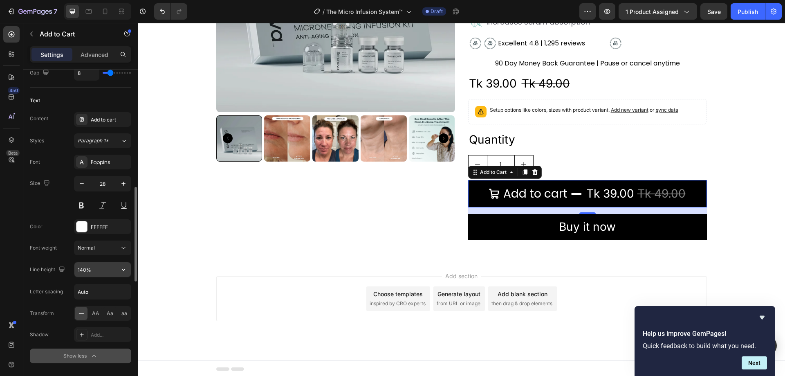
click at [104, 269] on input "140%" at bounding box center [102, 269] width 56 height 15
click at [124, 268] on icon "button" at bounding box center [123, 269] width 8 height 8
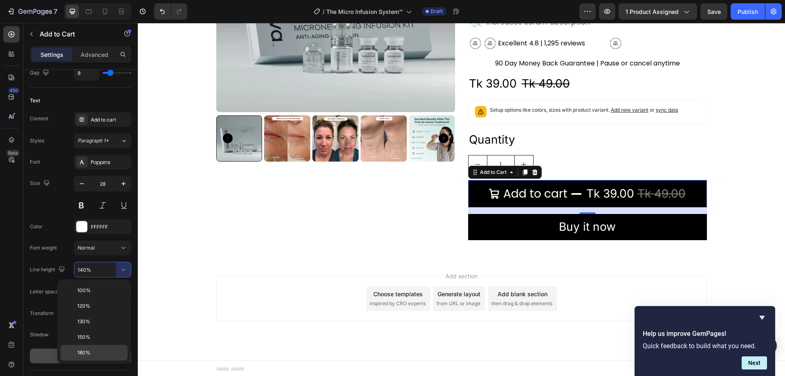
click at [88, 351] on span "180%" at bounding box center [83, 352] width 13 height 7
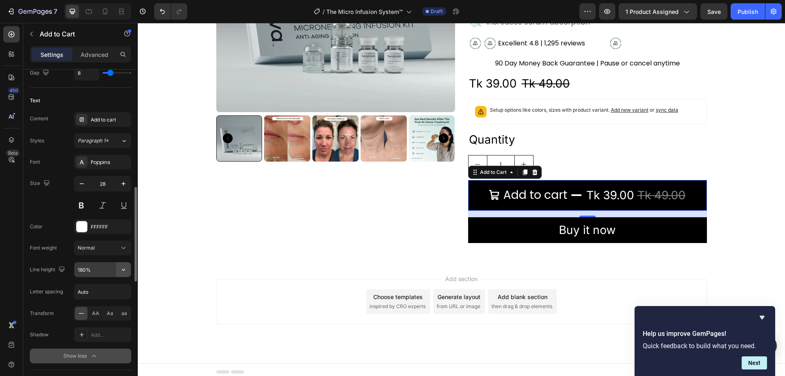
click at [124, 270] on icon "button" at bounding box center [123, 269] width 8 height 8
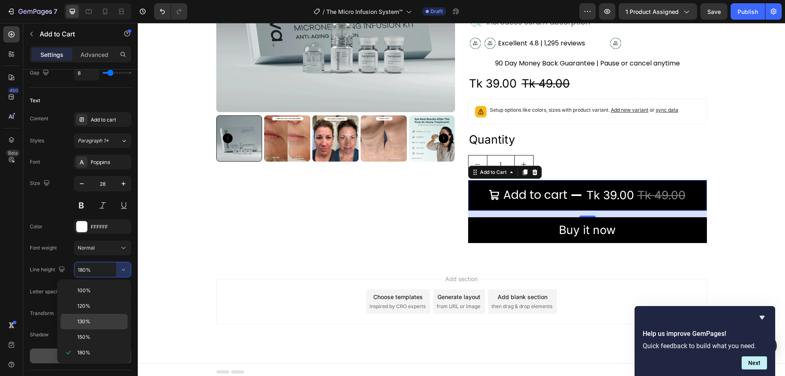
click at [95, 316] on div "130%" at bounding box center [94, 322] width 67 height 16
type input "130%"
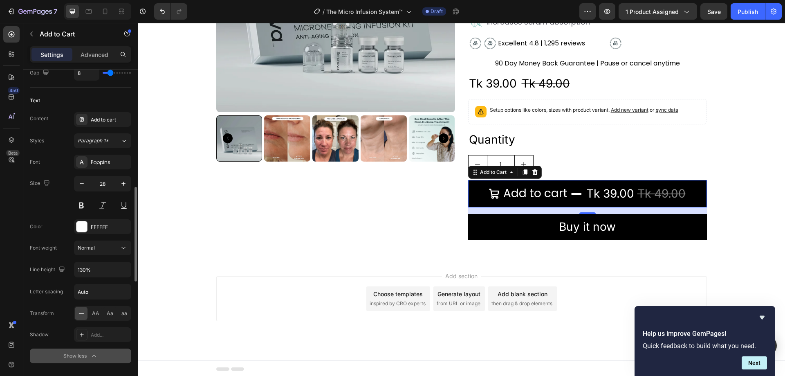
click at [70, 280] on div "Font Poppins Size 28 Color FFFFFF Font weight Normal Line height 130% Letter sp…" at bounding box center [80, 259] width 101 height 209
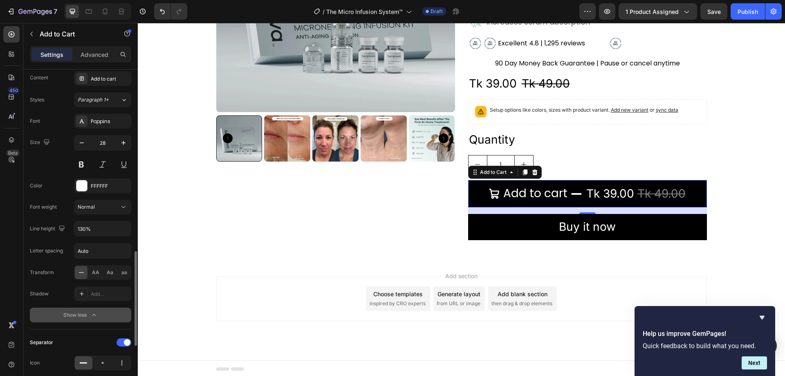
scroll to position [573, 0]
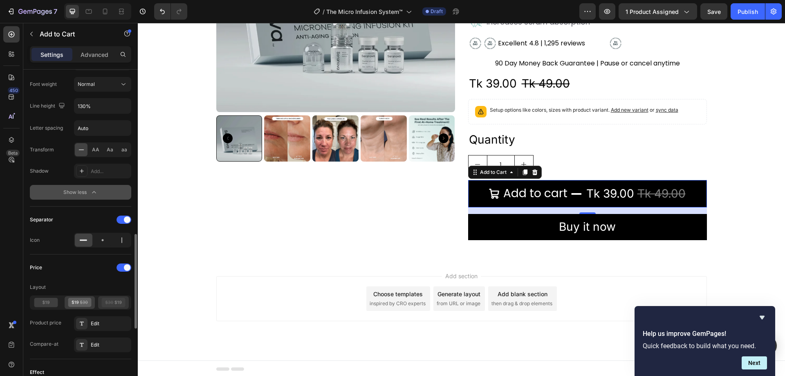
click at [115, 301] on icon at bounding box center [114, 302] width 24 height 9
click at [83, 302] on icon at bounding box center [80, 302] width 24 height 9
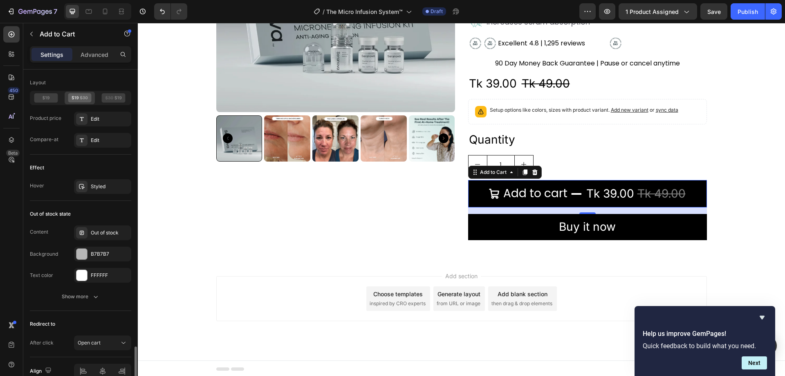
scroll to position [819, 0]
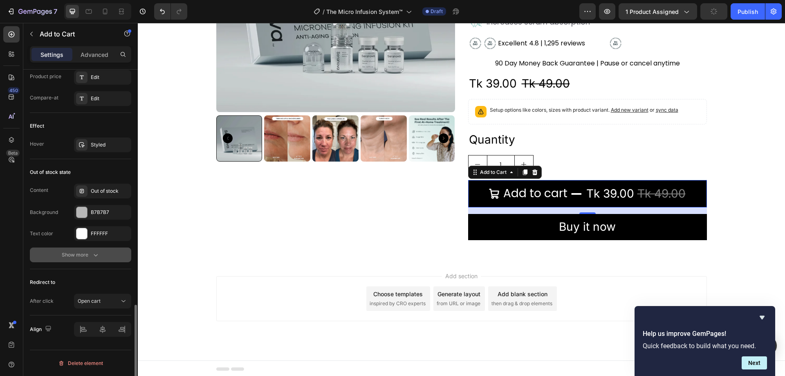
click at [92, 252] on icon "button" at bounding box center [96, 255] width 8 height 8
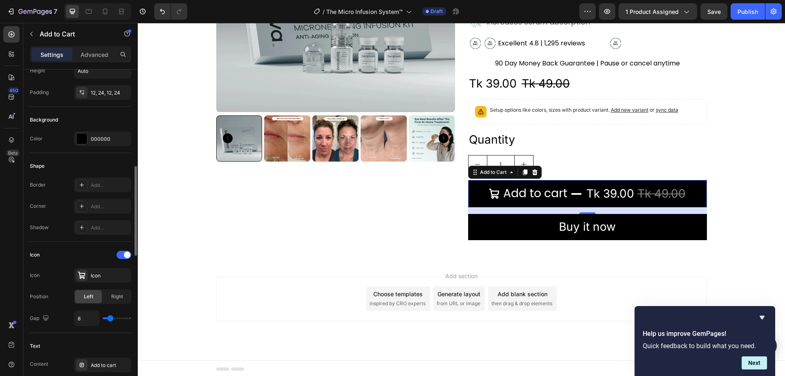
scroll to position [245, 0]
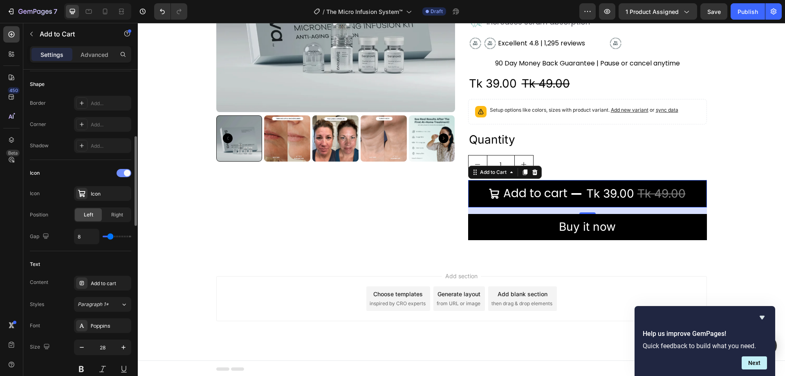
click at [123, 169] on div at bounding box center [124, 173] width 15 height 8
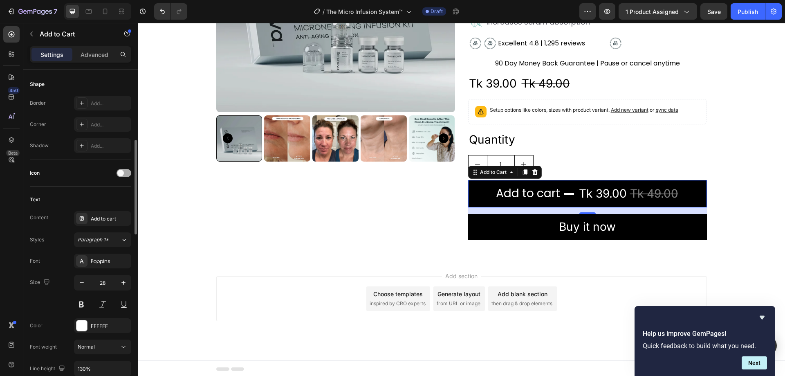
click at [123, 169] on div at bounding box center [124, 173] width 15 height 8
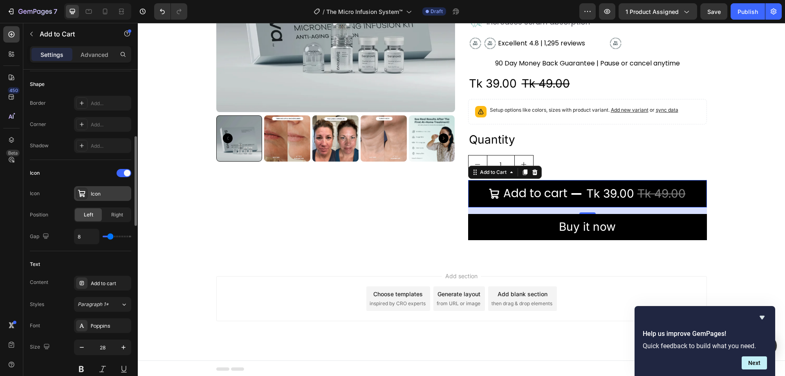
click at [105, 192] on div "Icon" at bounding box center [110, 193] width 38 height 7
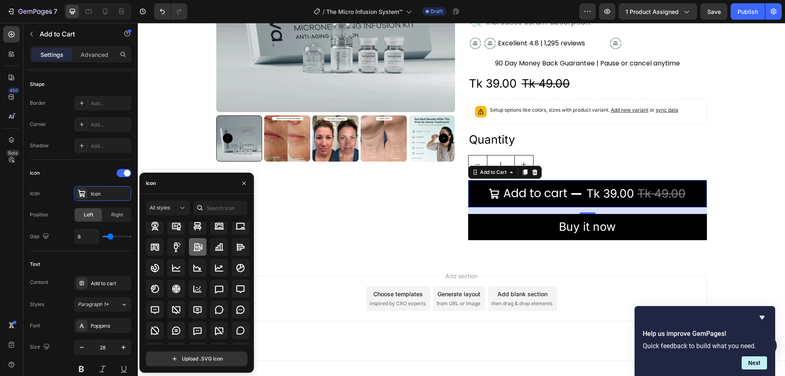
scroll to position [1145, 0]
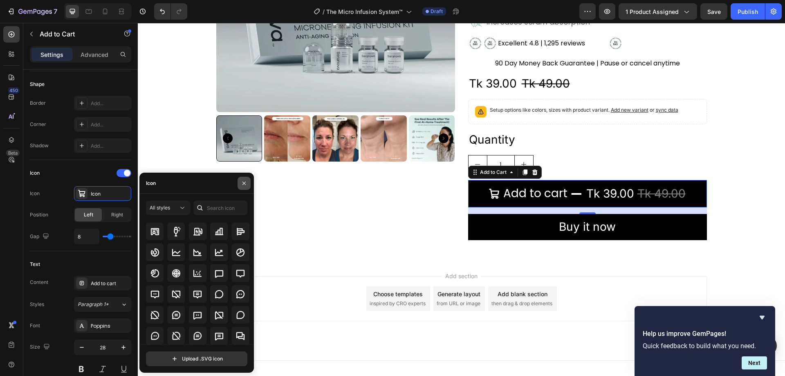
click at [245, 181] on icon "button" at bounding box center [244, 183] width 7 height 7
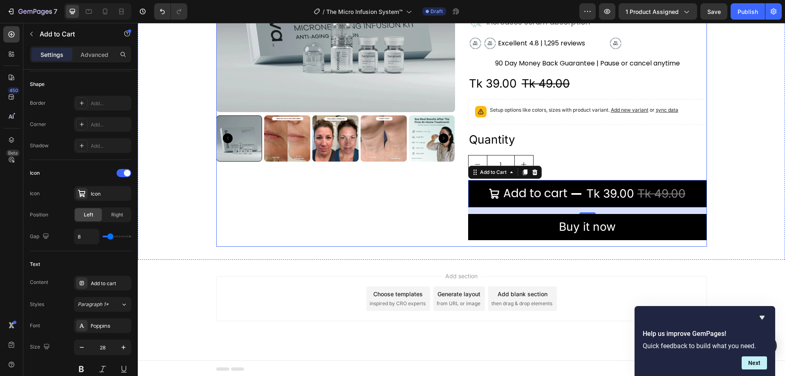
drag, startPoint x: 221, startPoint y: 197, endPoint x: 215, endPoint y: 199, distance: 6.5
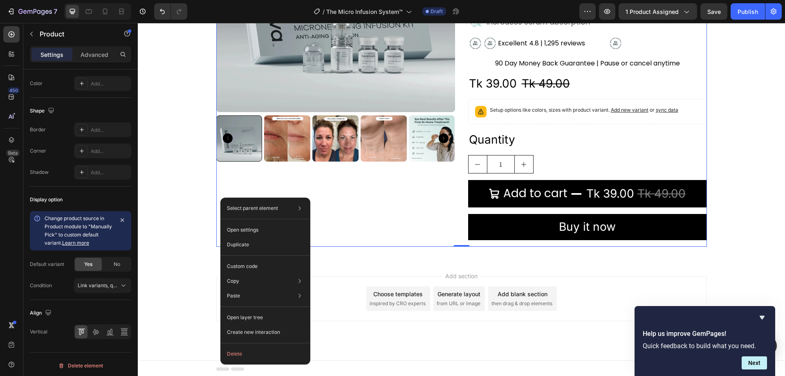
scroll to position [0, 0]
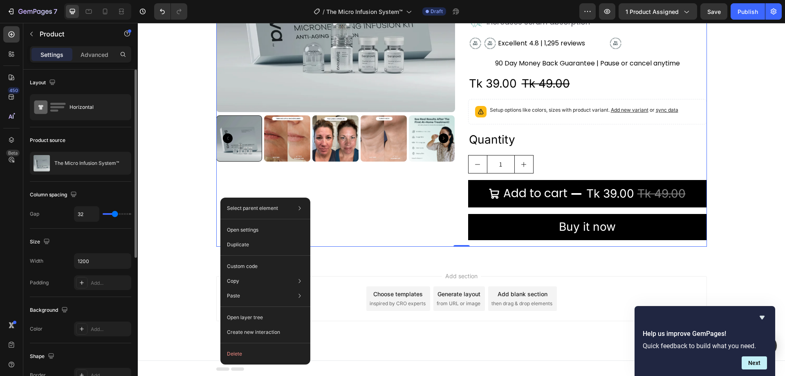
click at [196, 281] on div "Add section Choose templates inspired by CRO experts Generate layout from URL o…" at bounding box center [462, 310] width 648 height 101
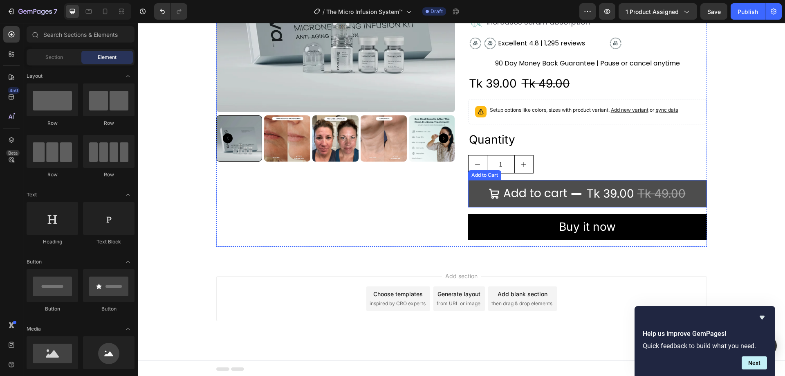
click at [489, 197] on icon "Add to cart" at bounding box center [494, 193] width 11 height 11
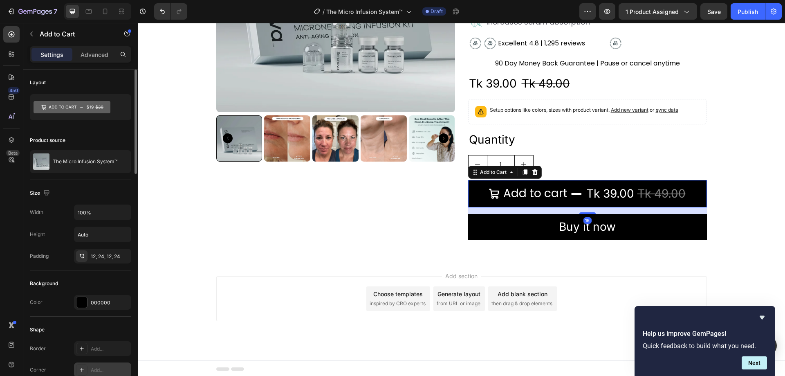
scroll to position [123, 0]
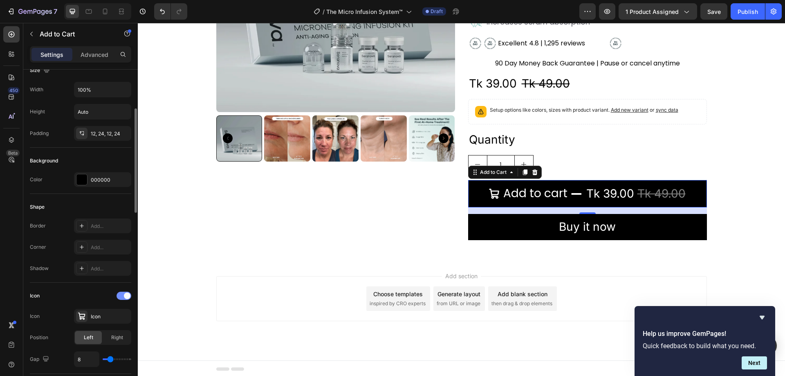
click at [123, 298] on div at bounding box center [124, 296] width 15 height 8
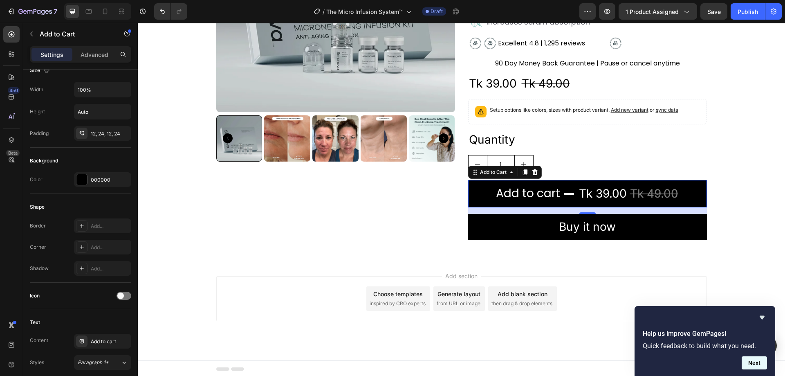
click at [756, 361] on button "Next" at bounding box center [754, 362] width 25 height 13
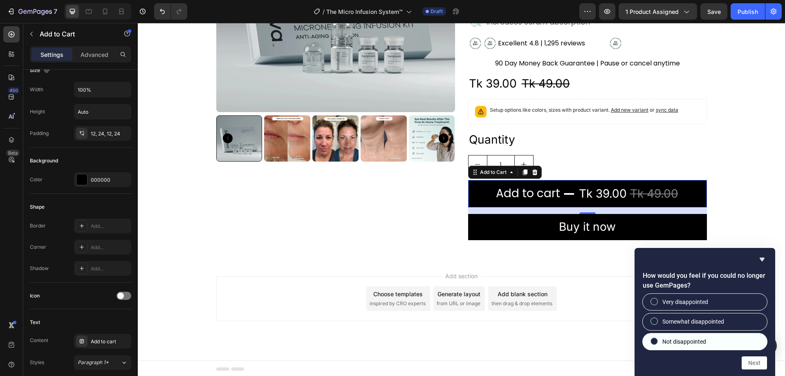
click at [657, 344] on div at bounding box center [655, 341] width 10 height 8
click at [657, 344] on input "Not disappointed" at bounding box center [654, 340] width 5 height 5
radio input "true"
click at [752, 363] on button "Next" at bounding box center [754, 362] width 25 height 13
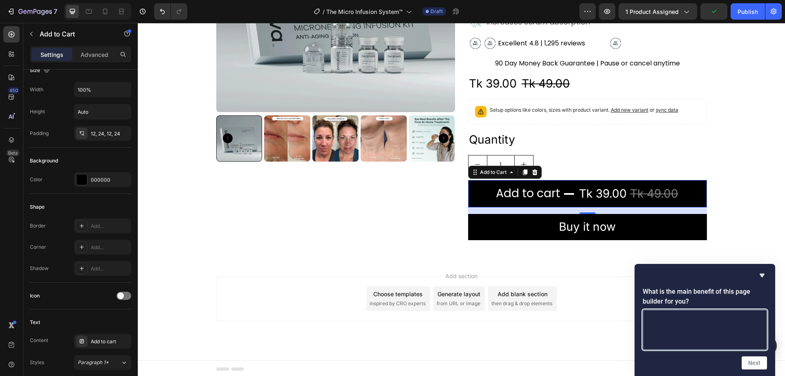
click at [684, 335] on textarea at bounding box center [705, 330] width 124 height 40
type textarea "good"
click at [755, 360] on button "Next" at bounding box center [754, 362] width 25 height 13
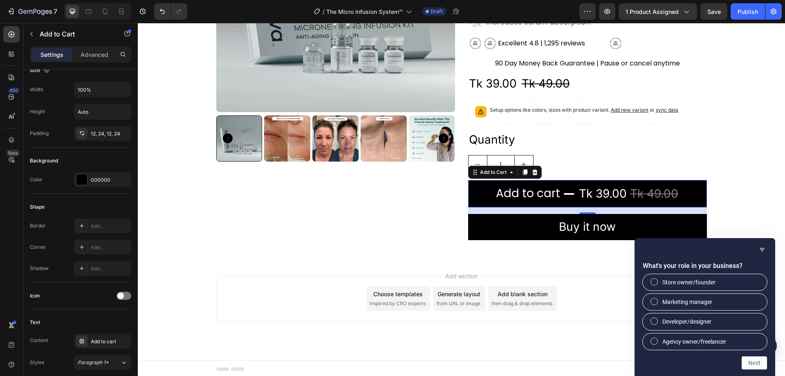
click at [765, 248] on icon "Hide survey" at bounding box center [763, 250] width 10 height 10
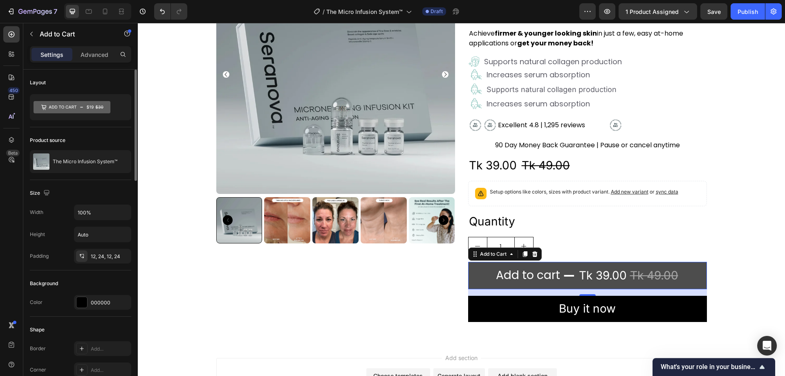
scroll to position [57, 0]
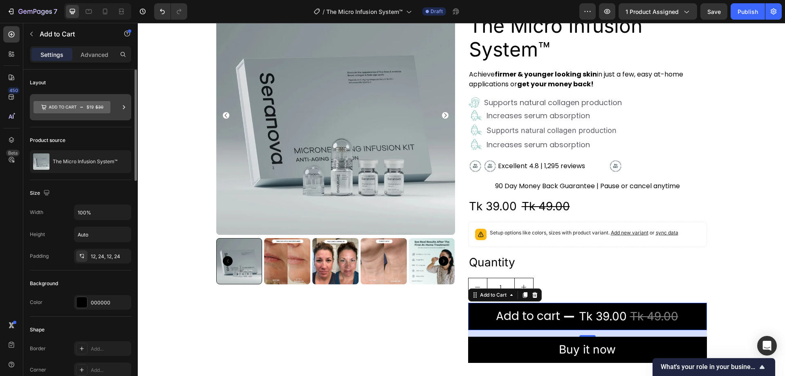
click at [85, 110] on icon at bounding box center [72, 107] width 77 height 12
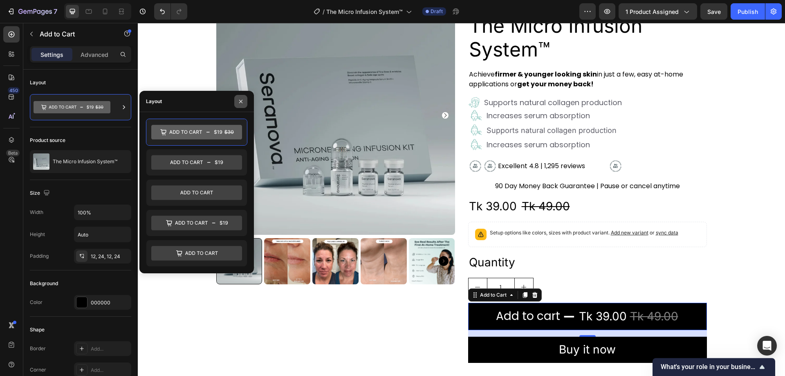
click at [237, 102] on button "button" at bounding box center [240, 101] width 13 height 13
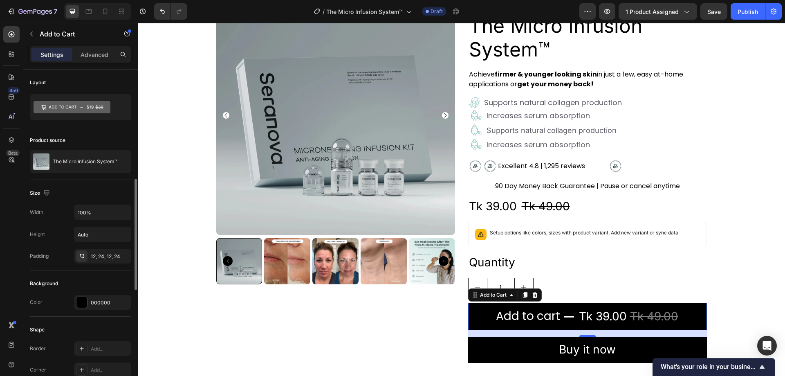
scroll to position [82, 0]
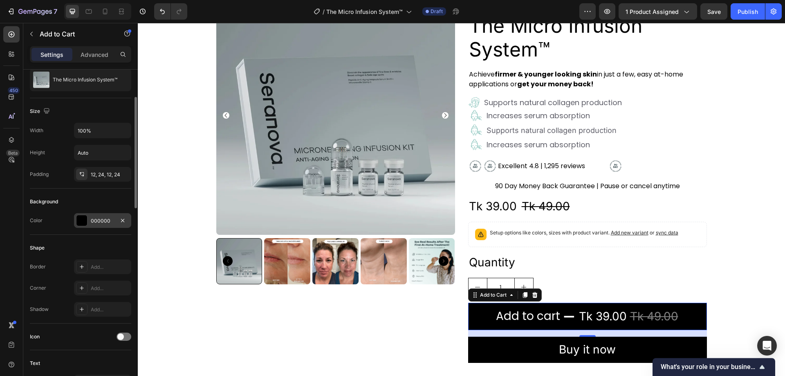
click at [86, 218] on div at bounding box center [81, 220] width 11 height 11
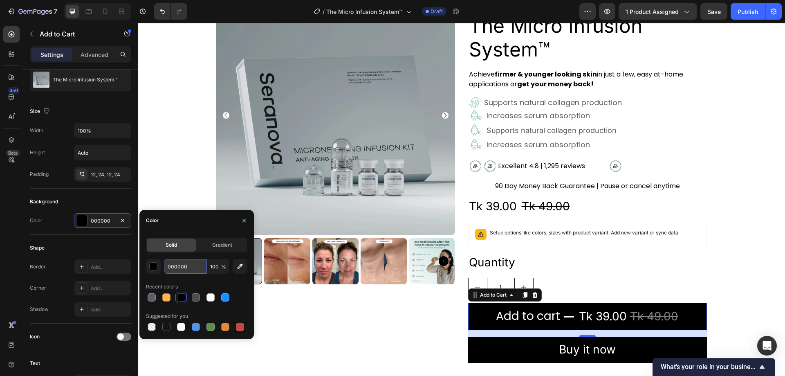
paste input "#121A1C"
type input "#121A1C"
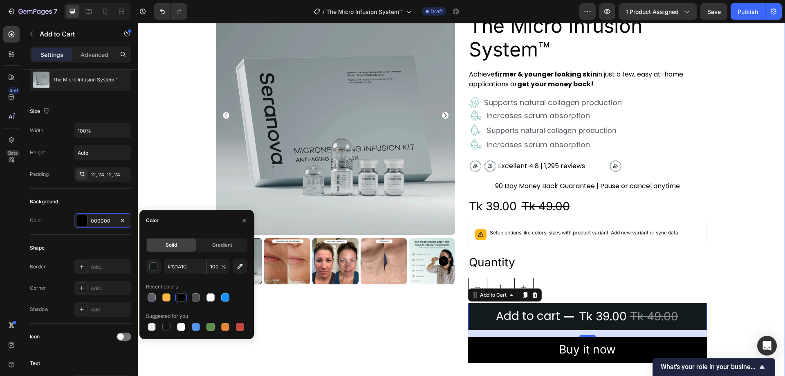
click at [167, 155] on div "Product Images Icon Icon Icon Icon Icon Icon List Excellent 4.8 | 1,295 reviews…" at bounding box center [462, 182] width 648 height 373
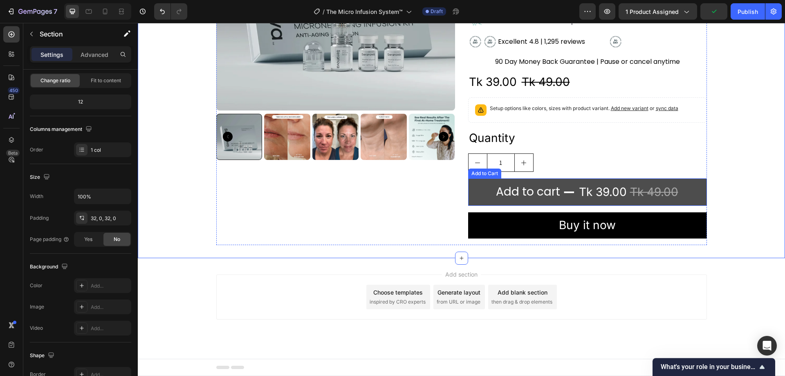
click at [478, 193] on button "Add to cart Tk 39.00 Tk 49.00" at bounding box center [587, 191] width 239 height 27
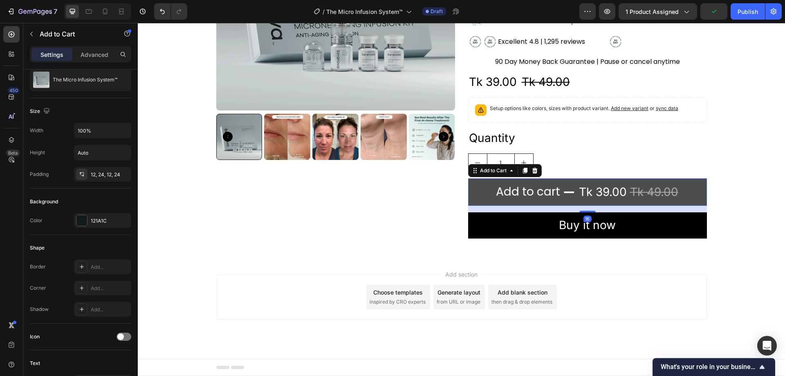
scroll to position [0, 0]
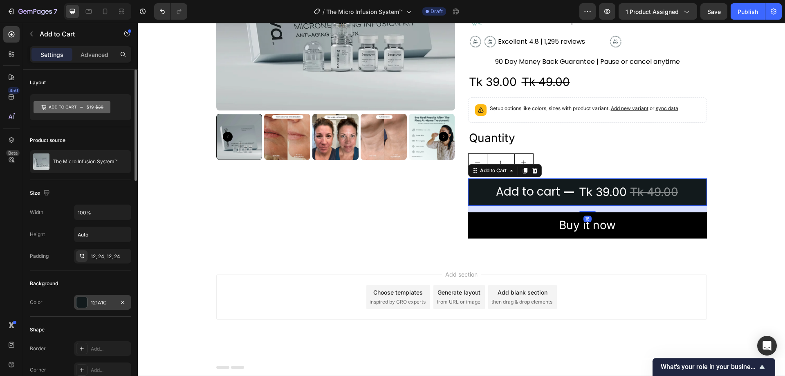
click at [78, 306] on div at bounding box center [81, 302] width 11 height 11
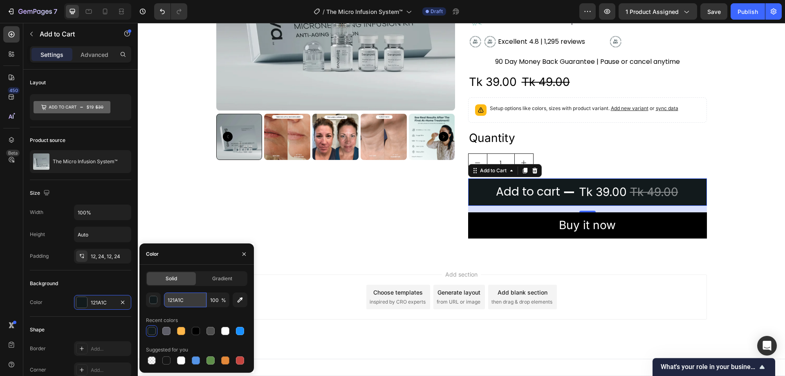
paste input "#2E4247"
type input "#2E4247"
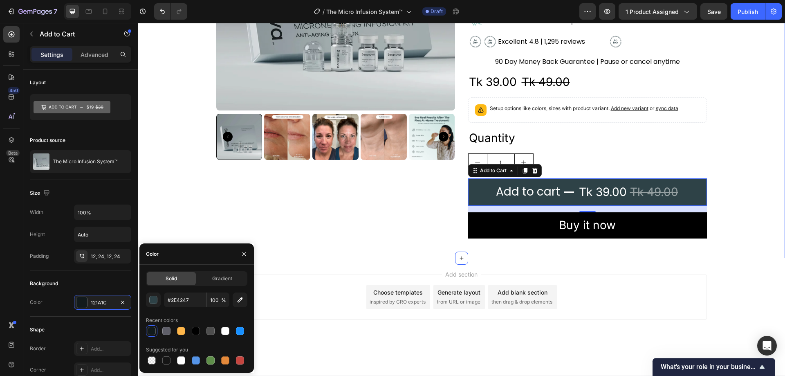
click at [181, 130] on div "Product Images Icon Icon Icon Icon Icon Icon List Excellent 4.8 | 1,295 reviews…" at bounding box center [462, 58] width 648 height 373
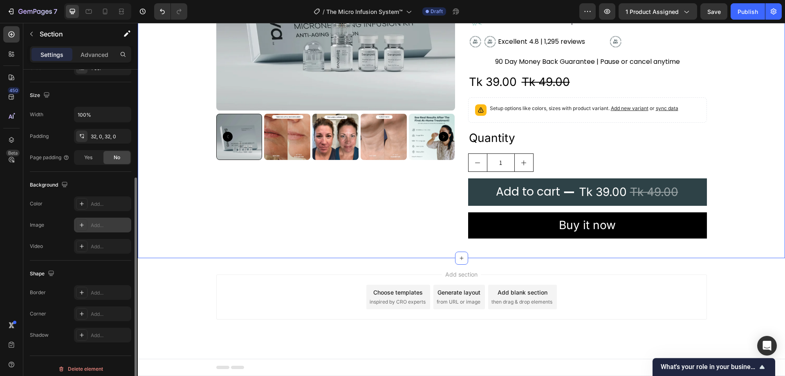
scroll to position [169, 0]
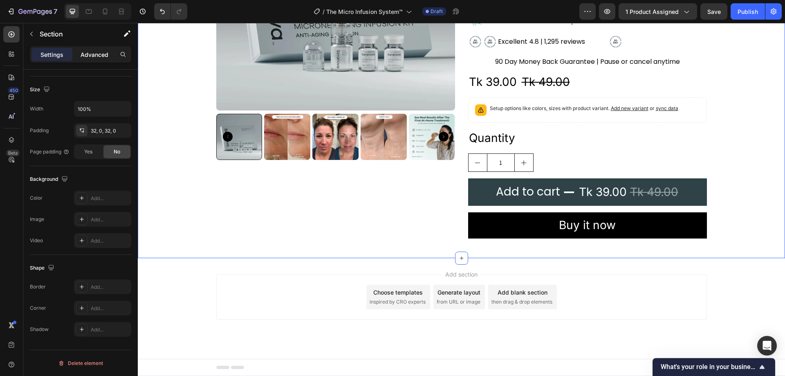
click at [98, 53] on p "Advanced" at bounding box center [95, 54] width 28 height 9
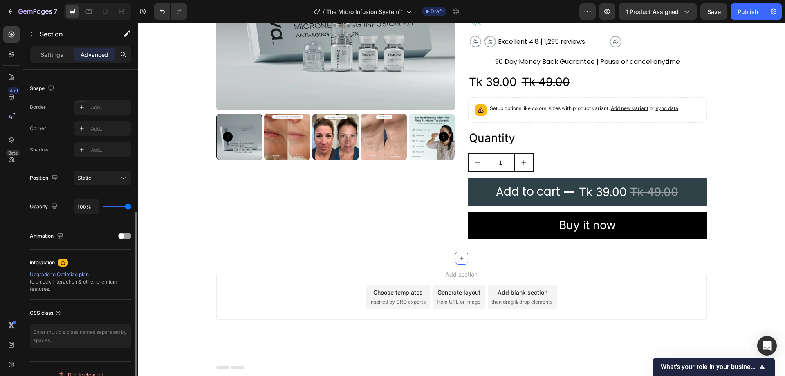
scroll to position [216, 0]
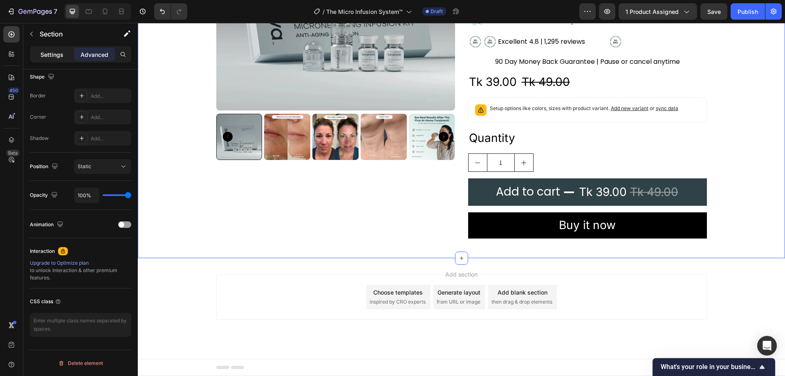
click at [54, 52] on p "Settings" at bounding box center [51, 54] width 23 height 9
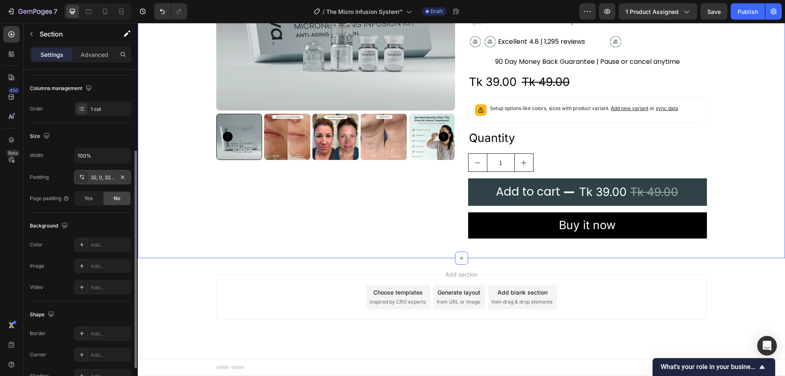
scroll to position [164, 0]
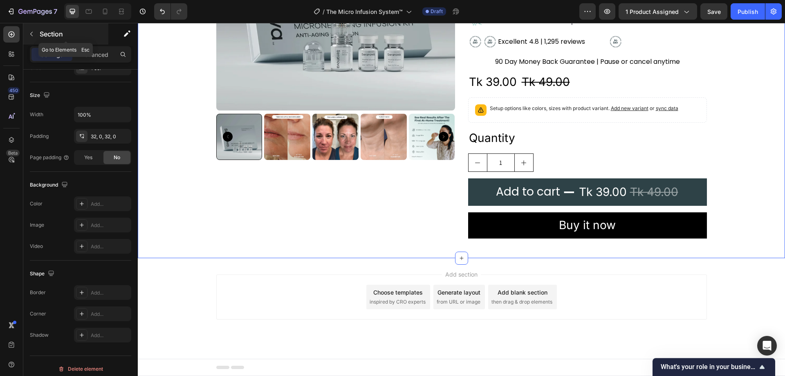
click at [34, 38] on button "button" at bounding box center [31, 33] width 13 height 13
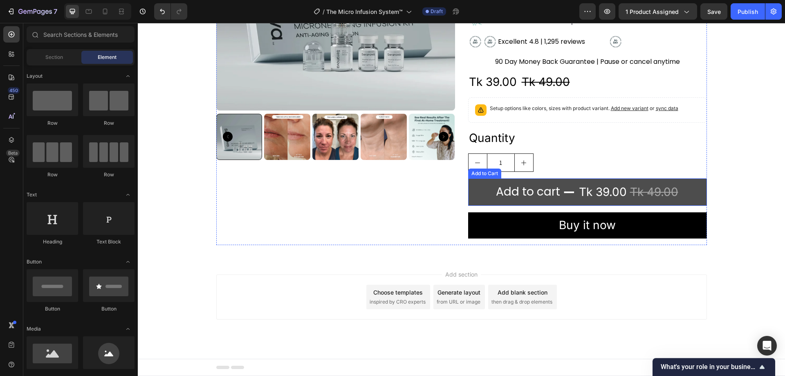
click at [482, 186] on button "Add to cart Tk 39.00 Tk 49.00" at bounding box center [587, 191] width 239 height 27
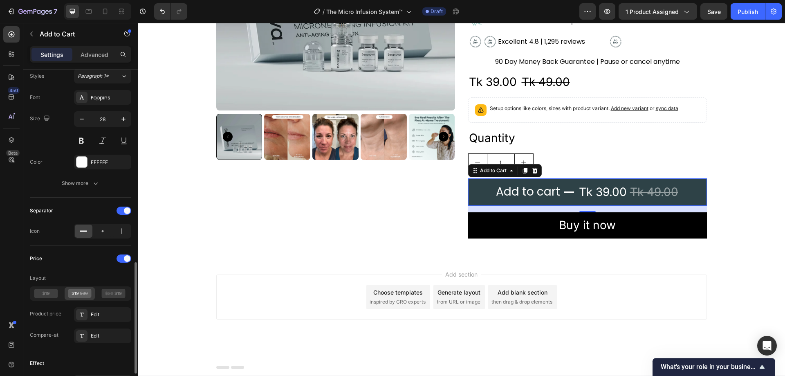
scroll to position [450, 0]
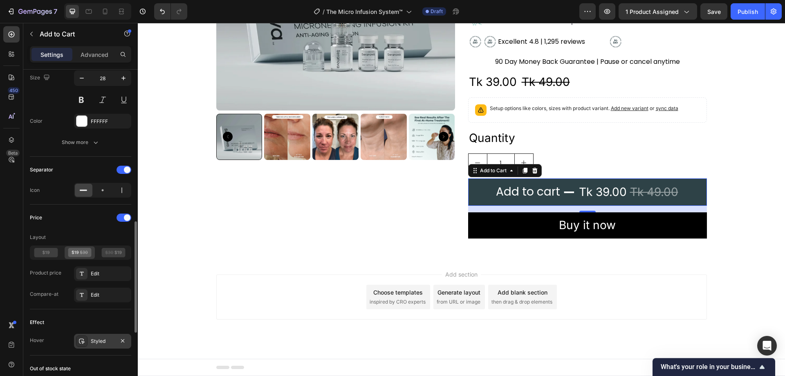
click at [88, 339] on div "Styled" at bounding box center [102, 341] width 57 height 15
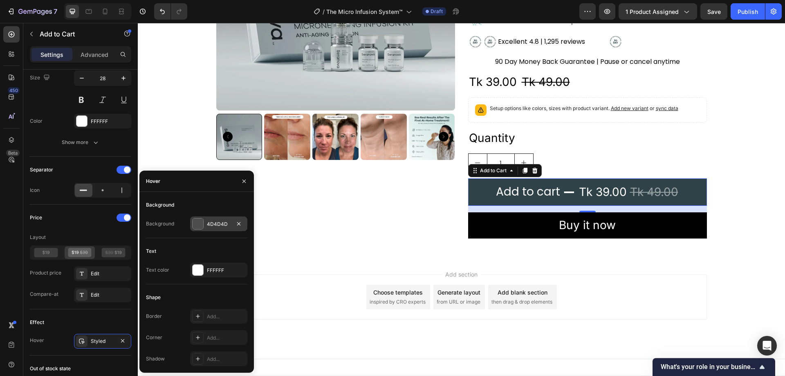
click at [195, 224] on div at bounding box center [198, 223] width 11 height 11
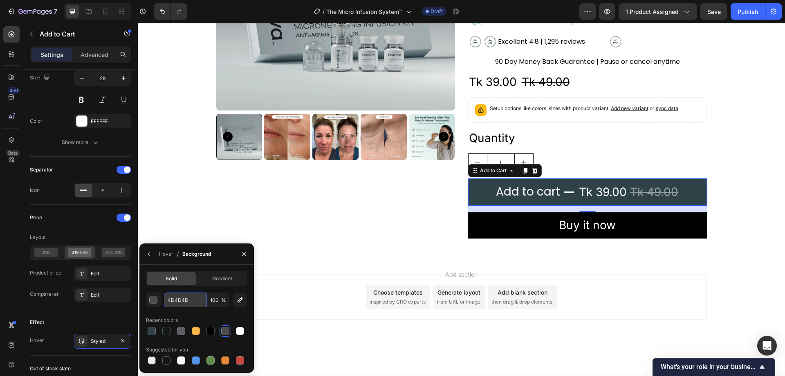
paste input "#2E4247"
type input "#2E4247"
click at [164, 175] on div "Product Images Icon Icon Icon Icon Icon Icon List Excellent 4.8 | 1,295 reviews…" at bounding box center [462, 58] width 648 height 373
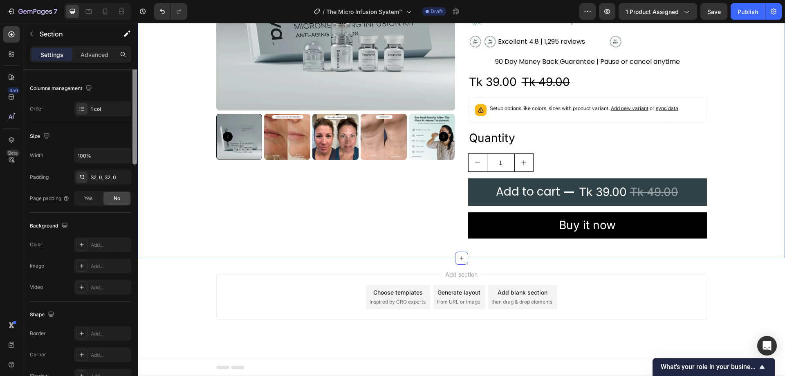
scroll to position [0, 0]
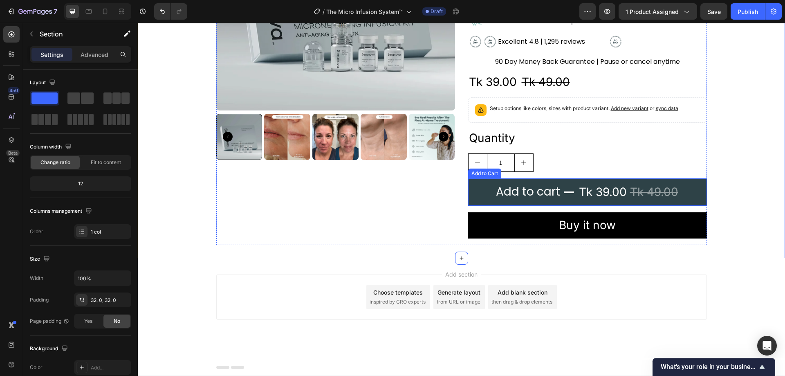
click at [473, 188] on button "Add to cart Tk 39.00 Tk 49.00" at bounding box center [587, 191] width 239 height 27
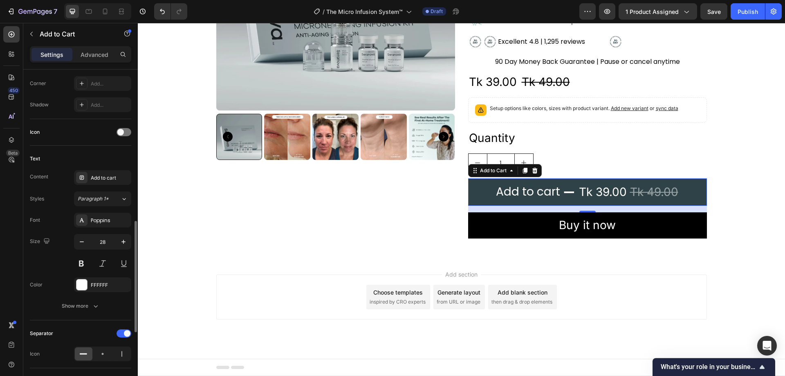
scroll to position [327, 0]
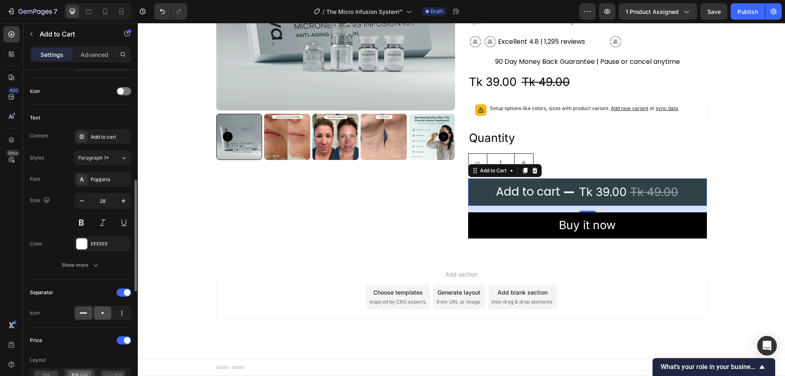
click at [101, 314] on icon at bounding box center [103, 313] width 8 height 8
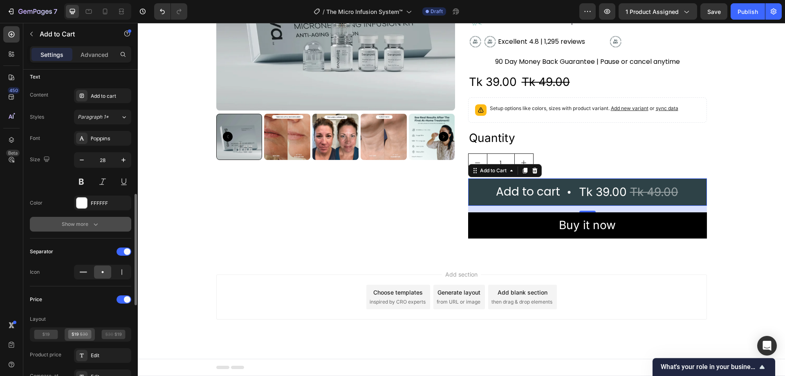
click at [94, 226] on icon "button" at bounding box center [96, 224] width 8 height 8
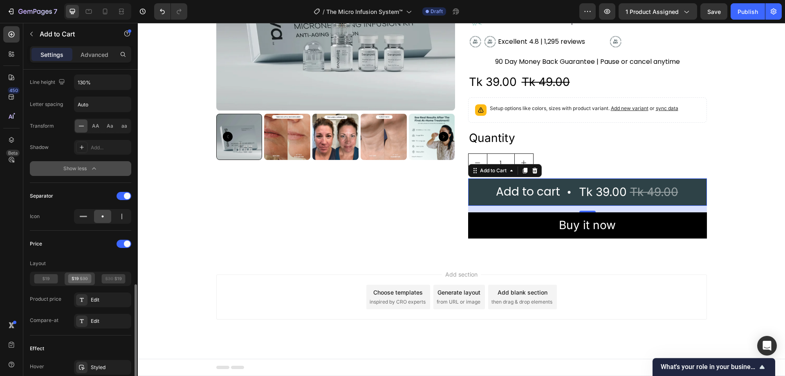
scroll to position [573, 0]
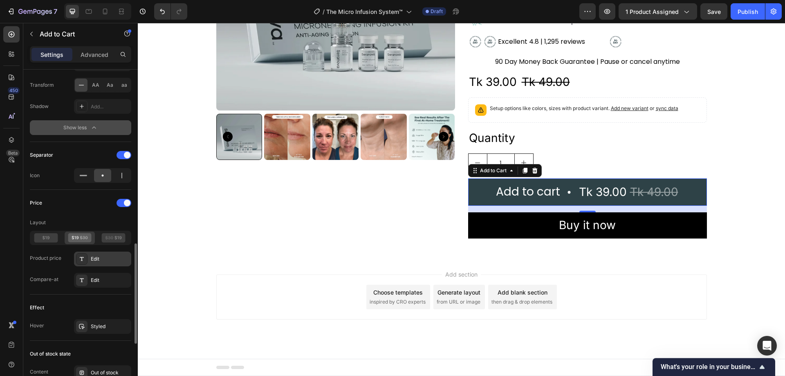
click at [94, 256] on div "Edit" at bounding box center [110, 258] width 38 height 7
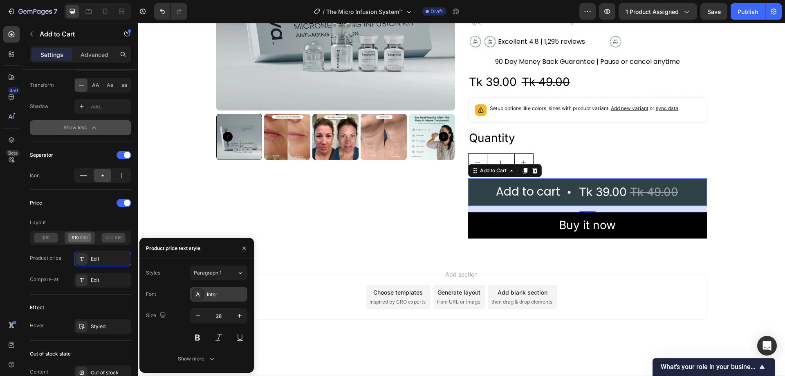
click at [211, 292] on div "Inter" at bounding box center [226, 294] width 38 height 7
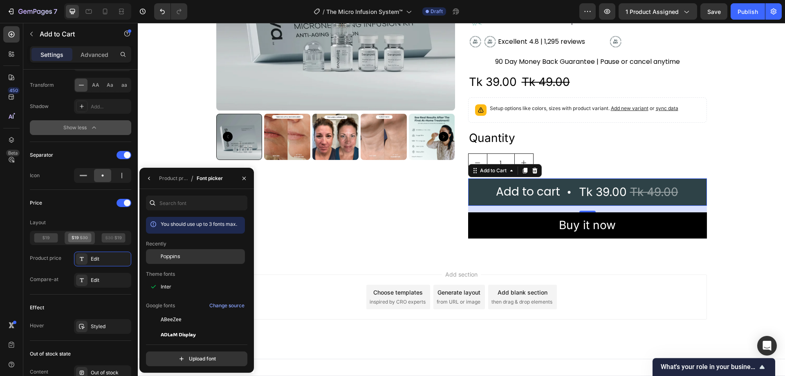
click at [185, 259] on div "Poppins" at bounding box center [202, 256] width 83 height 7
click at [241, 179] on button "button" at bounding box center [244, 178] width 13 height 13
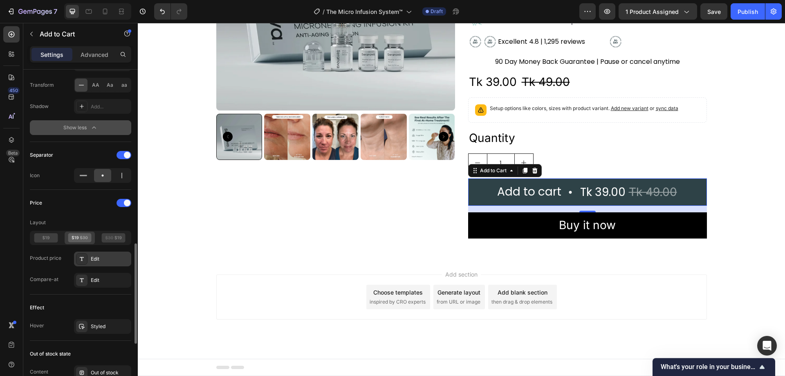
click at [97, 256] on div "Edit" at bounding box center [110, 258] width 38 height 7
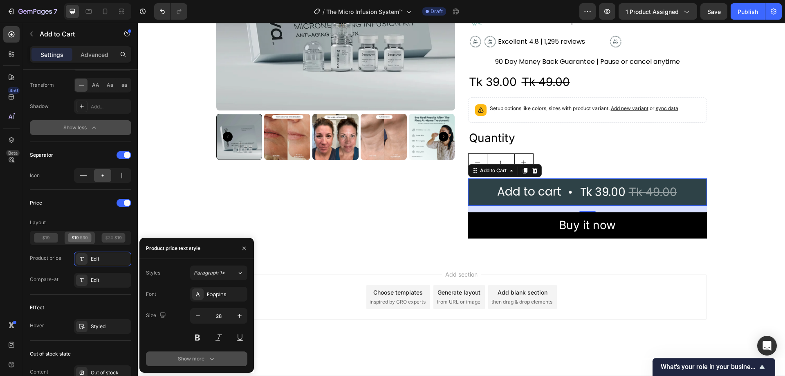
click at [219, 357] on button "Show more" at bounding box center [196, 358] width 101 height 15
